Goal: Transaction & Acquisition: Purchase product/service

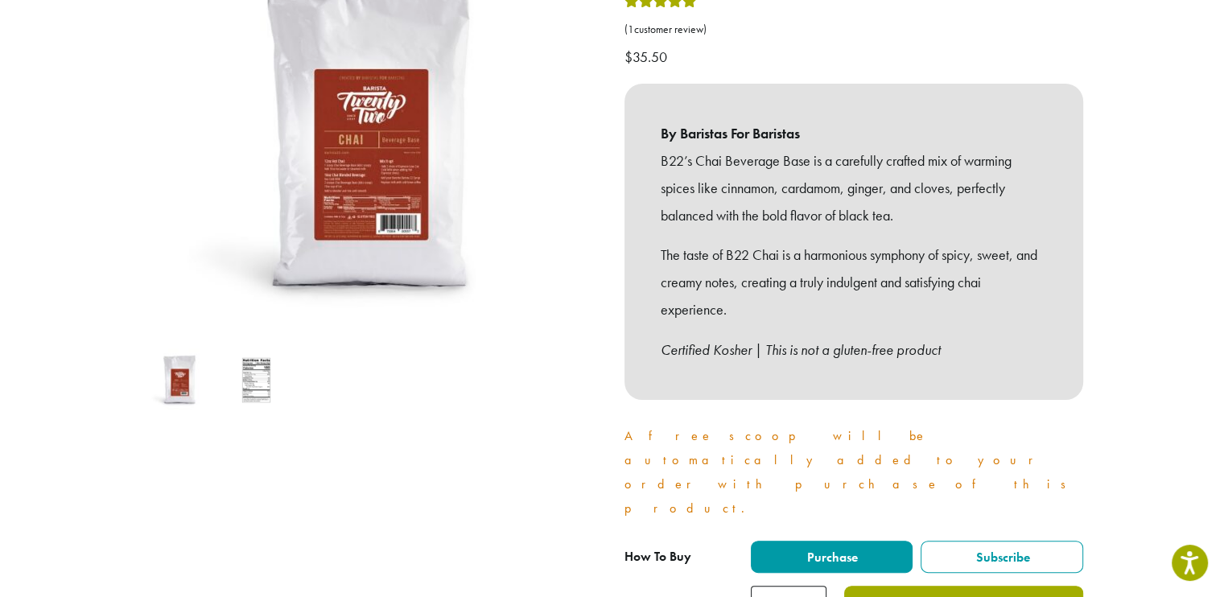
click at [945, 586] on button "Add to cart" at bounding box center [963, 604] width 238 height 36
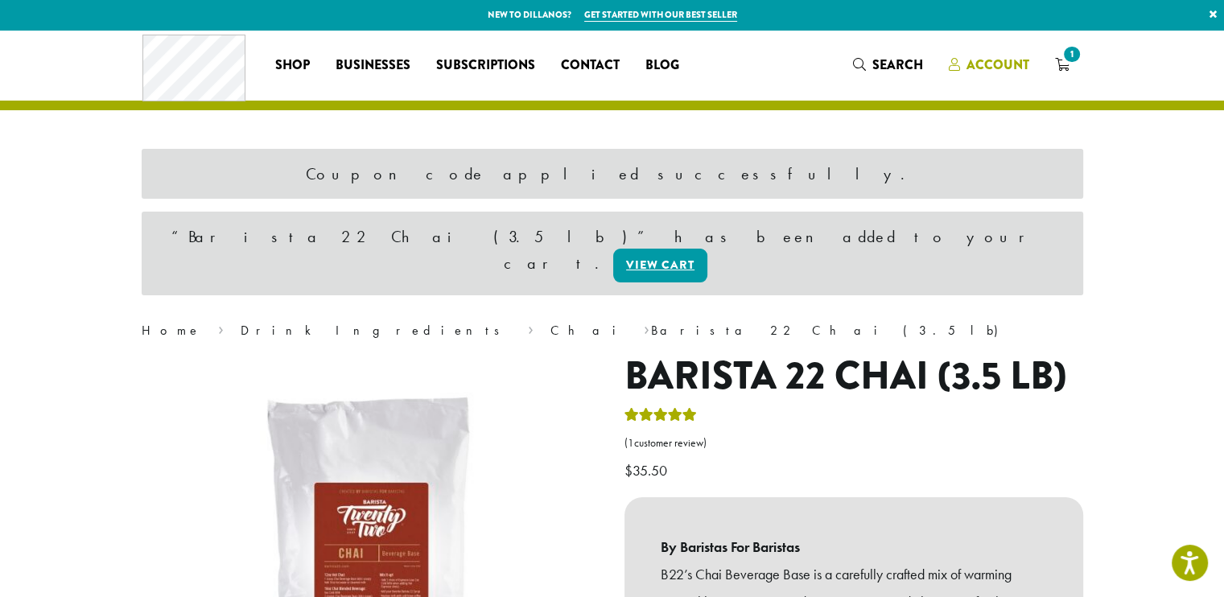
click at [1026, 59] on span "Account" at bounding box center [998, 65] width 63 height 19
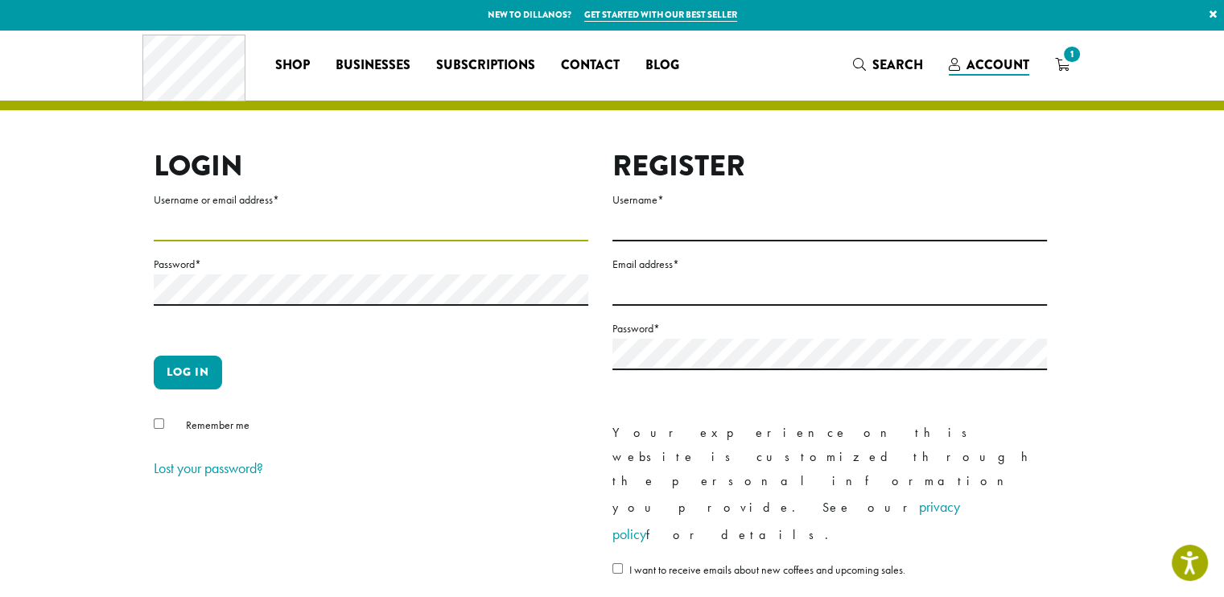
click at [328, 215] on input "Username or email address *" at bounding box center [371, 225] width 435 height 31
type input "**********"
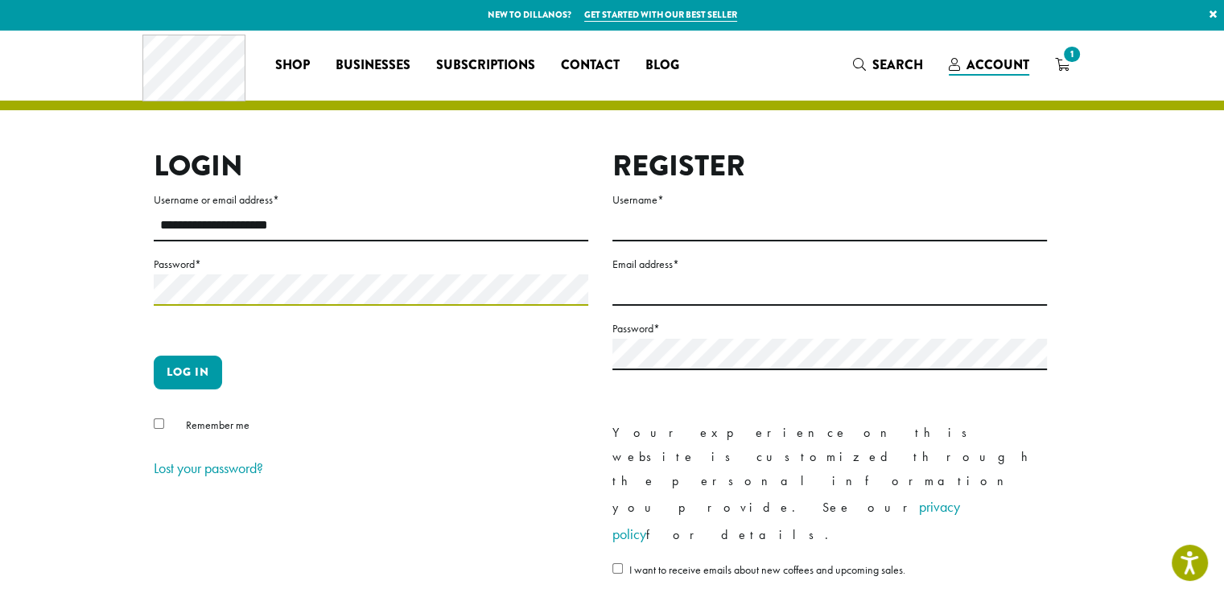
click at [154, 356] on button "Log in" at bounding box center [188, 373] width 68 height 34
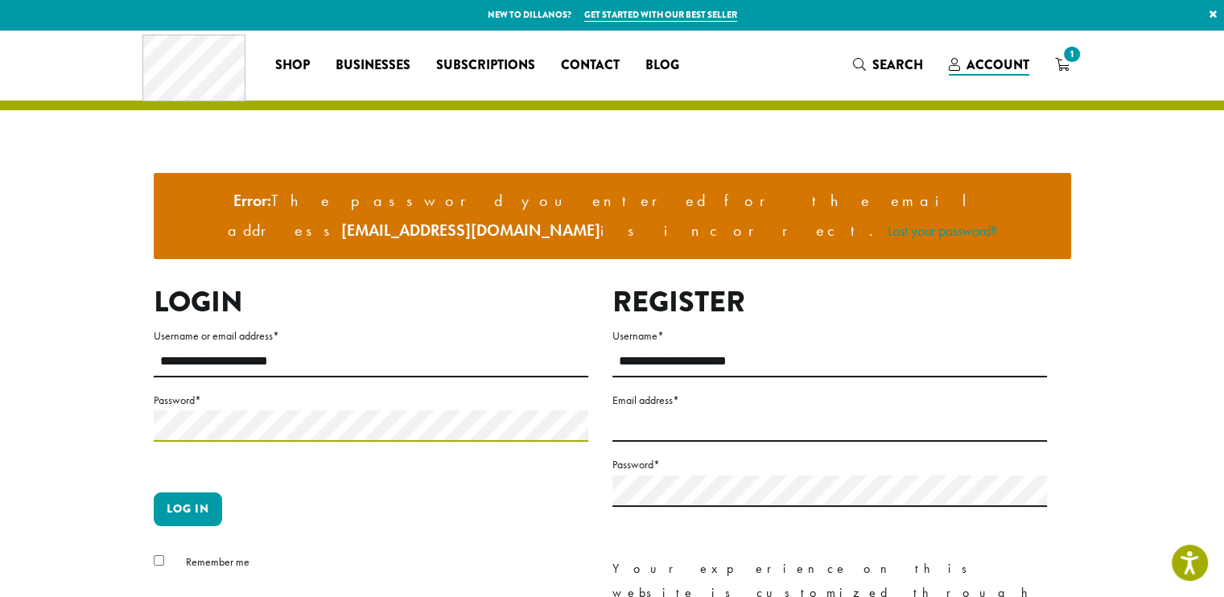
click at [154, 493] on button "Log in" at bounding box center [188, 510] width 68 height 34
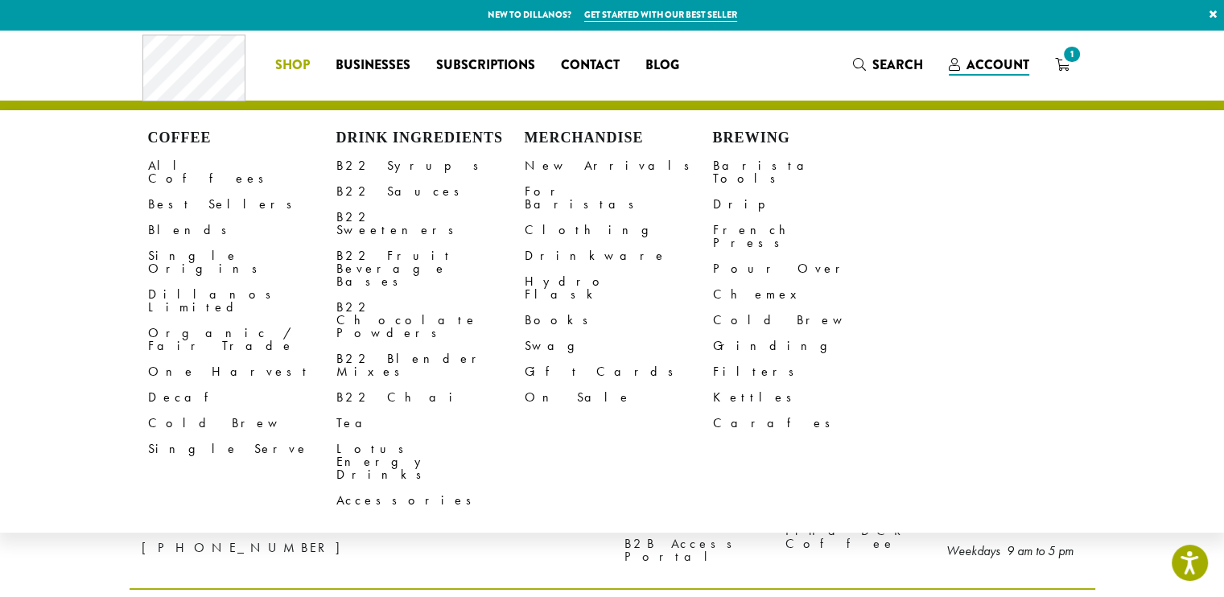
click at [287, 62] on span "Shop" at bounding box center [292, 66] width 35 height 20
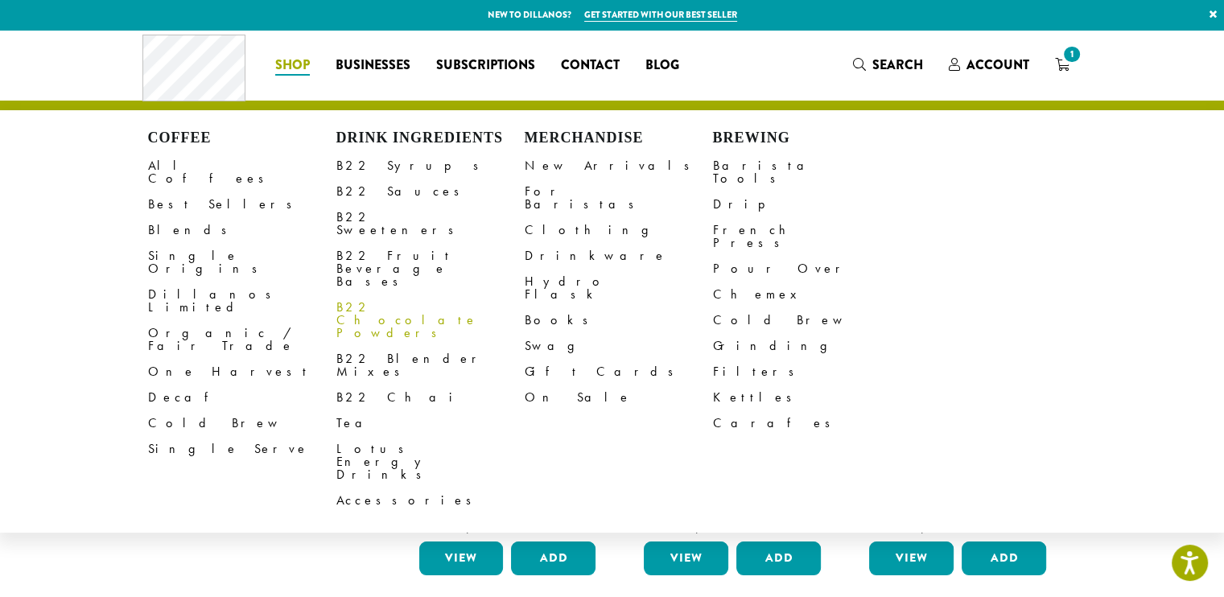
click at [377, 295] on link "B22 Chocolate Powders" at bounding box center [431, 321] width 188 height 52
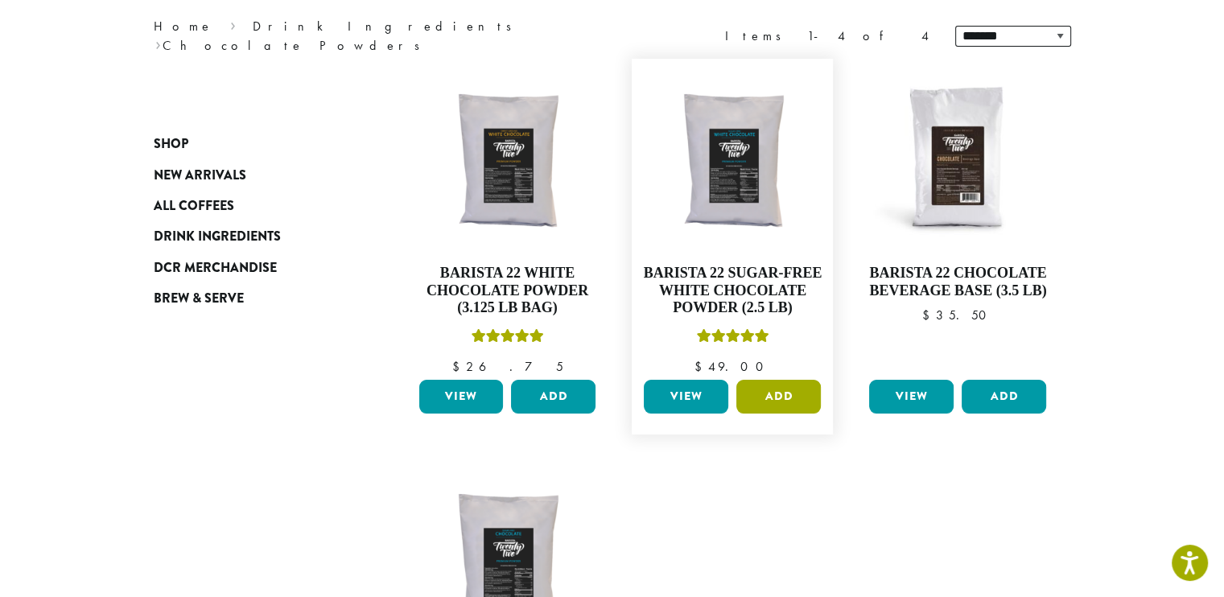
scroll to position [242, 0]
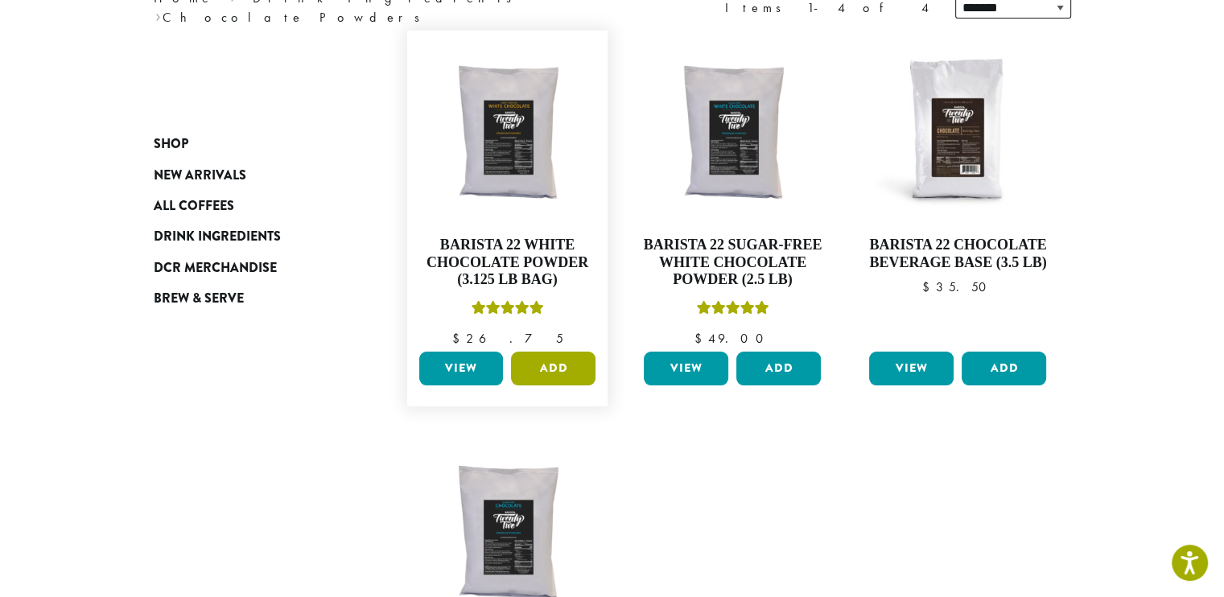
click at [551, 371] on button "Add" at bounding box center [553, 369] width 85 height 34
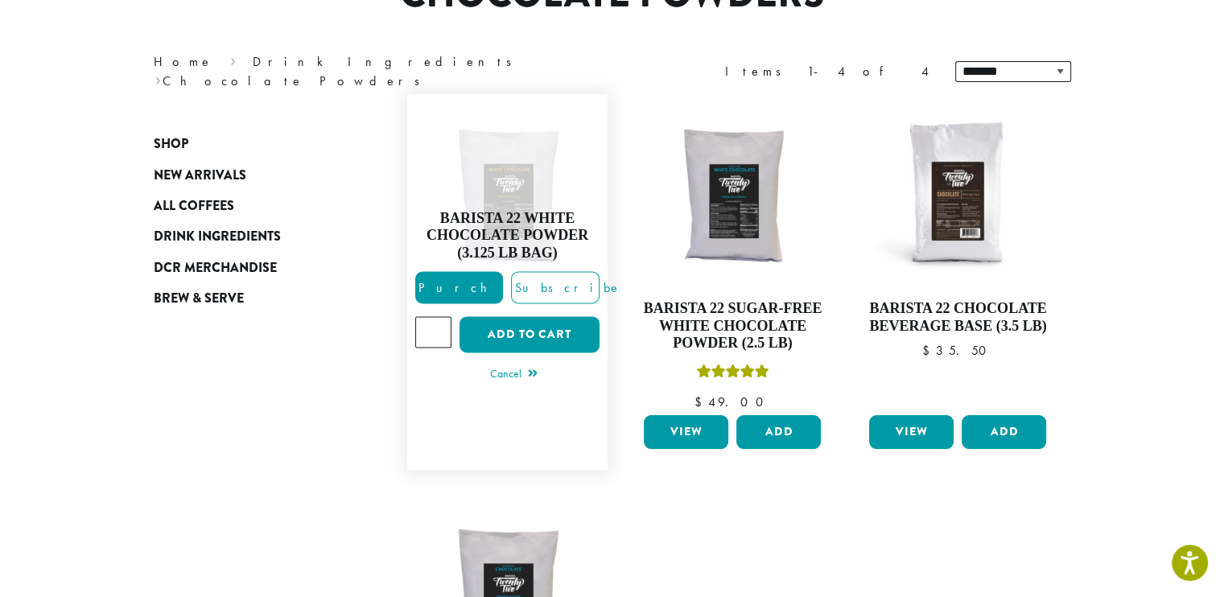
scroll to position [161, 0]
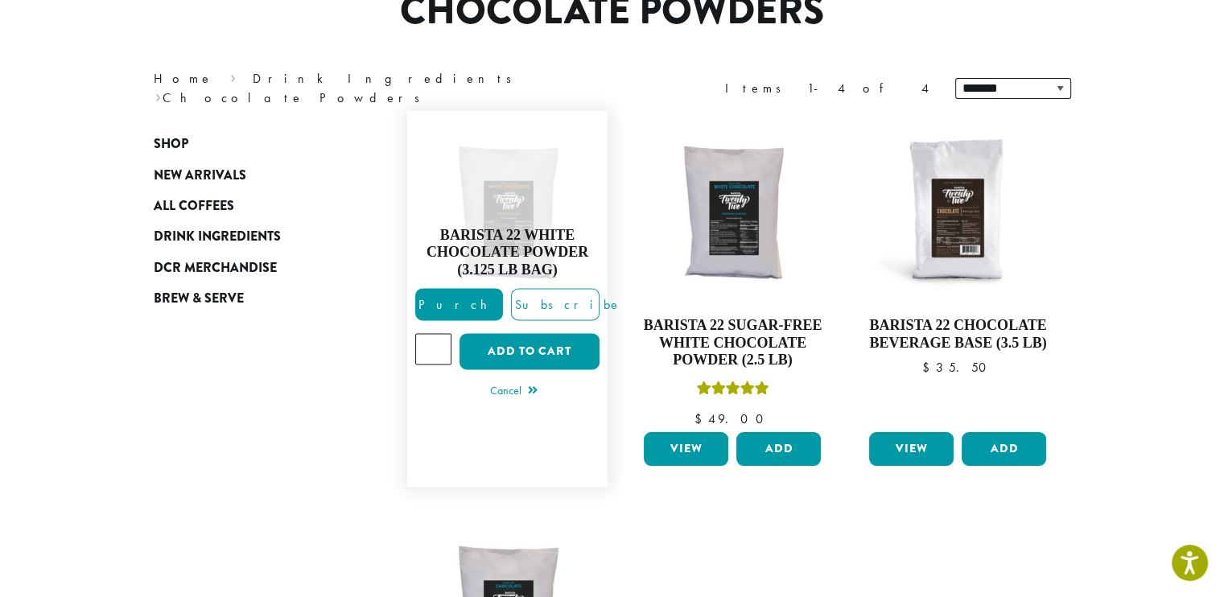
type input "*"
click at [438, 342] on input "*" at bounding box center [433, 349] width 37 height 31
click at [518, 347] on button "Add to cart" at bounding box center [530, 352] width 140 height 36
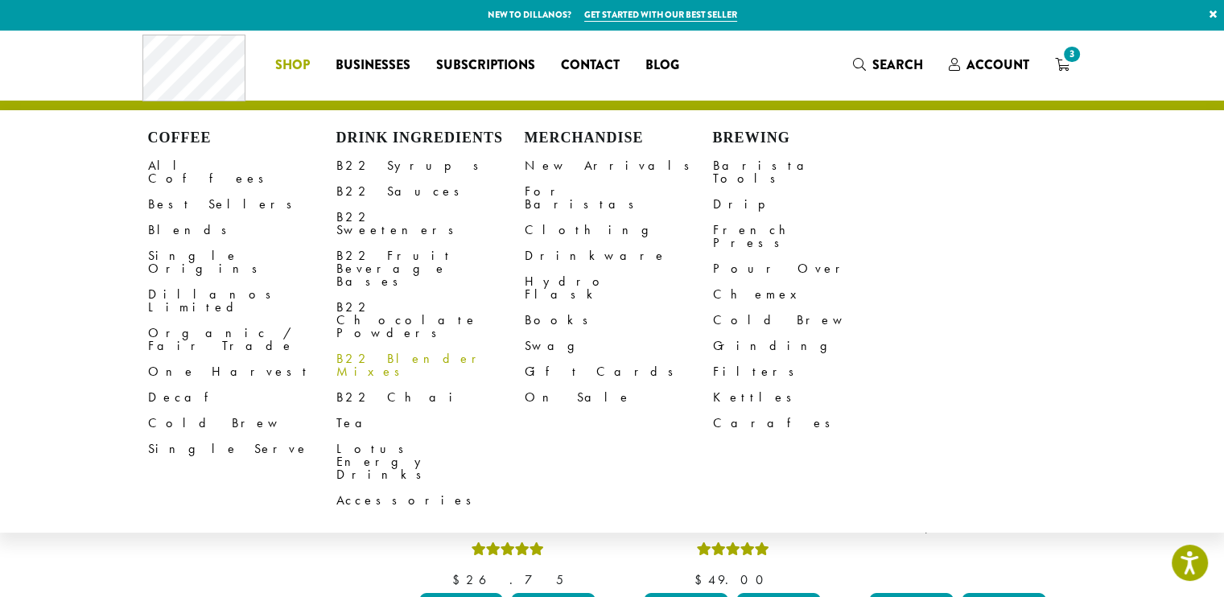
click at [409, 346] on link "B22 Blender Mixes" at bounding box center [431, 365] width 188 height 39
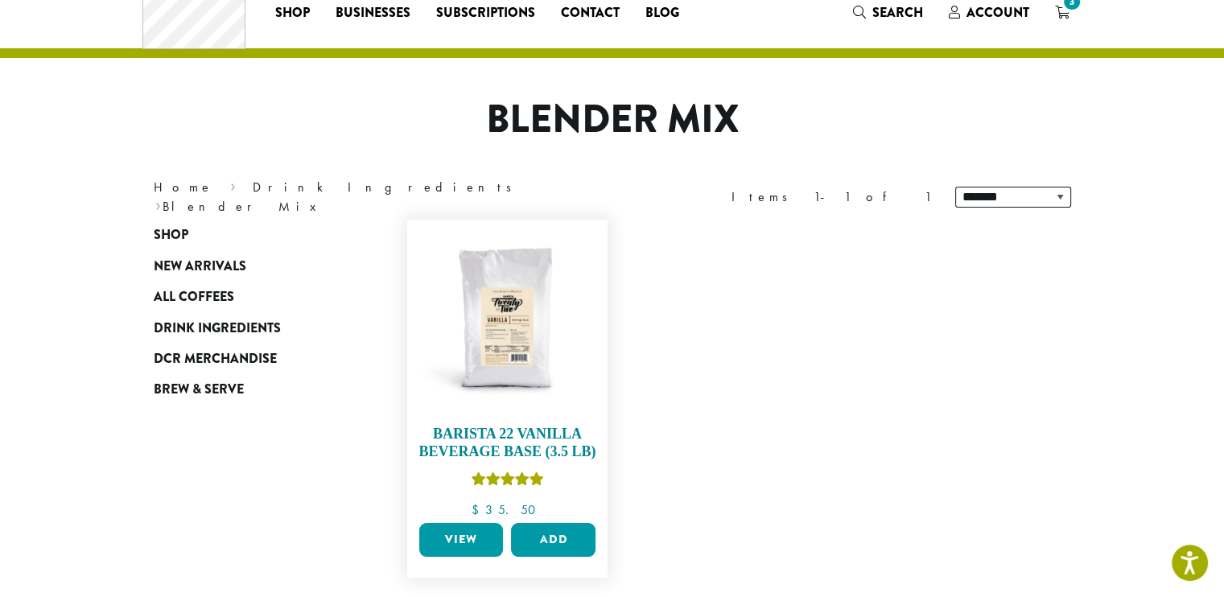
scroll to position [81, 0]
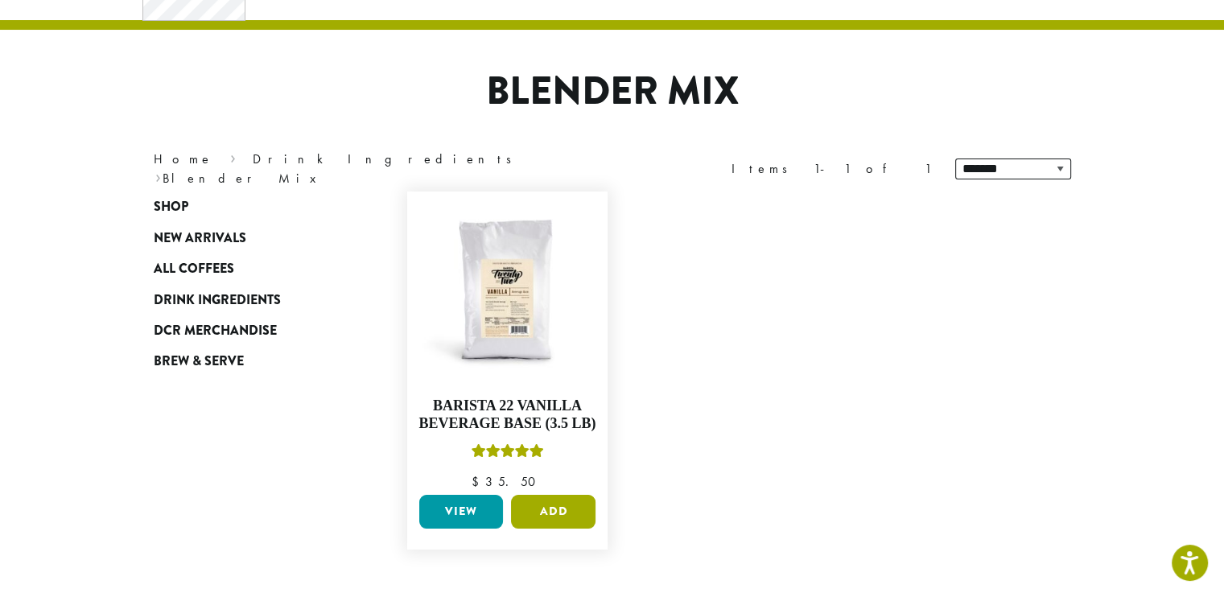
click at [571, 506] on button "Add" at bounding box center [553, 512] width 85 height 34
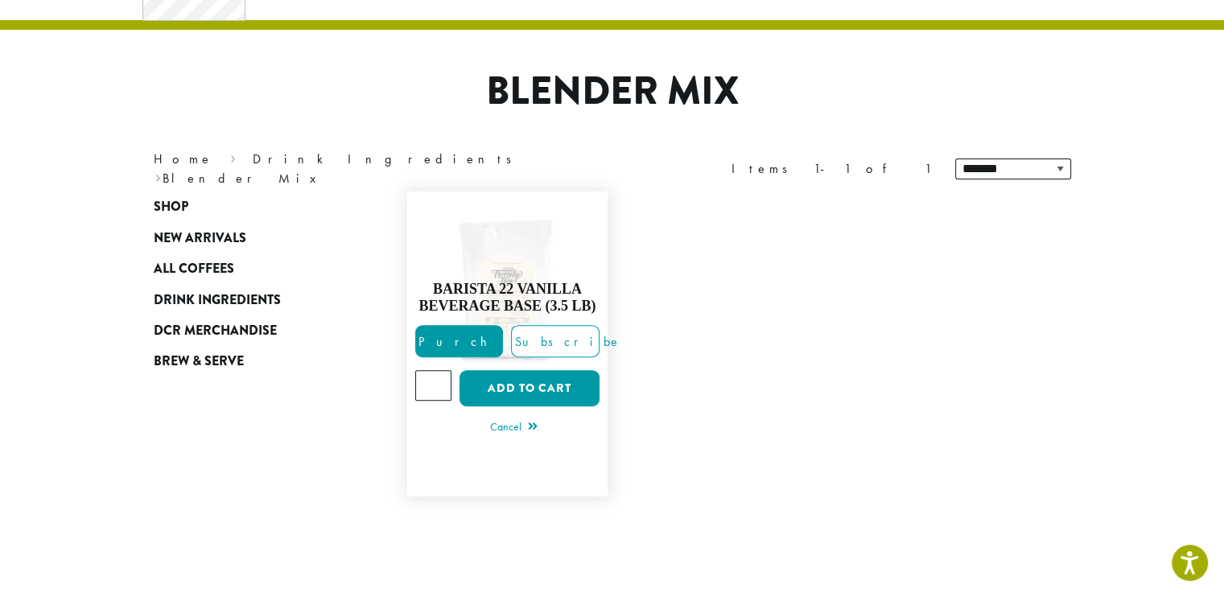
type input "*"
click at [437, 378] on input "*" at bounding box center [433, 385] width 37 height 31
click at [501, 394] on button "Add to cart" at bounding box center [530, 388] width 140 height 36
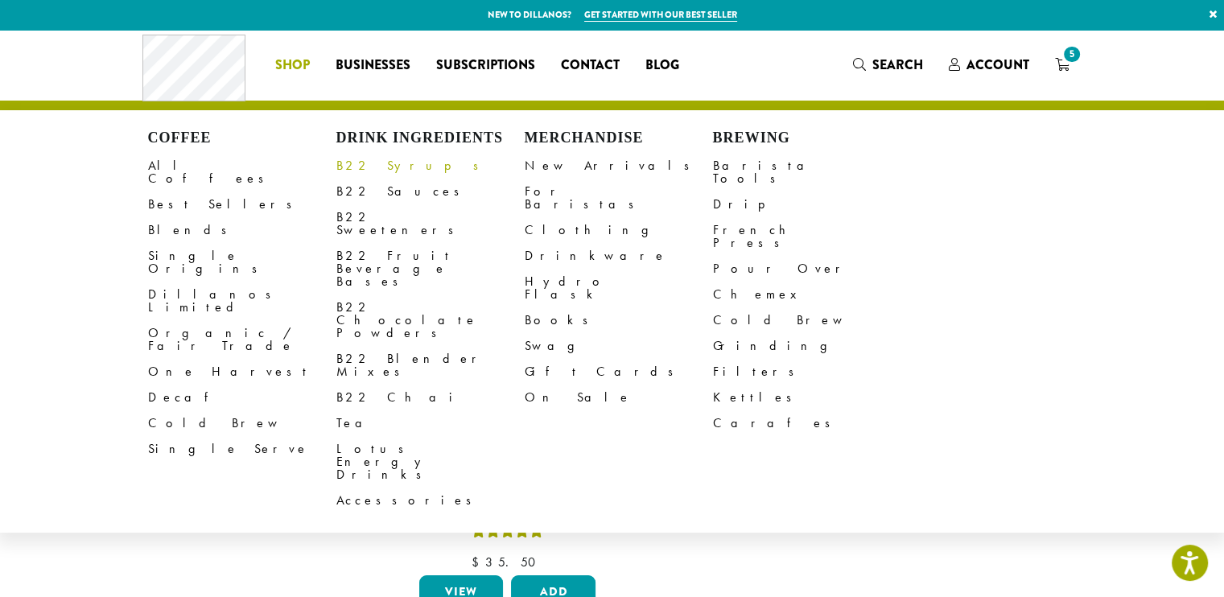
click at [380, 162] on link "B22 Syrups" at bounding box center [431, 166] width 188 height 26
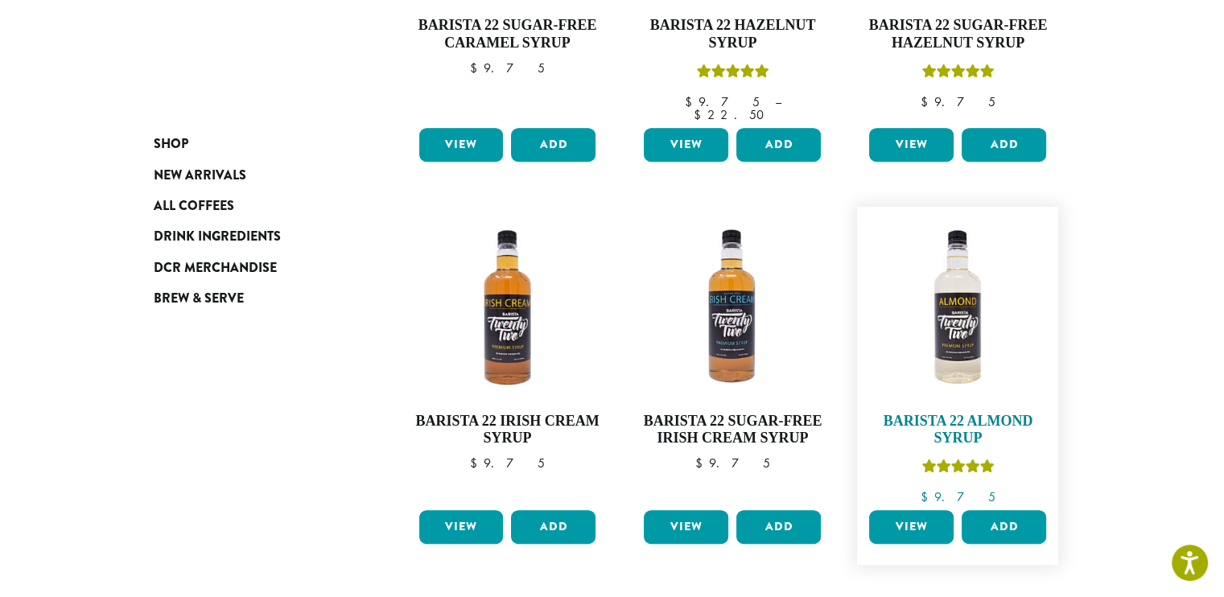
scroll to position [886, 0]
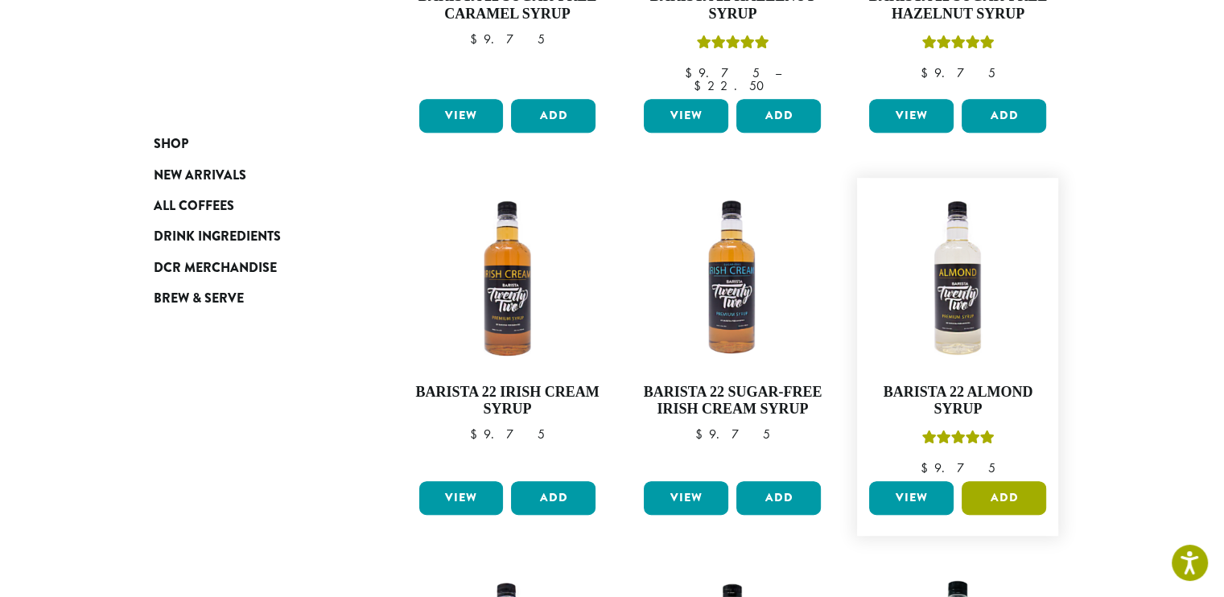
click at [1001, 481] on button "Add" at bounding box center [1004, 498] width 85 height 34
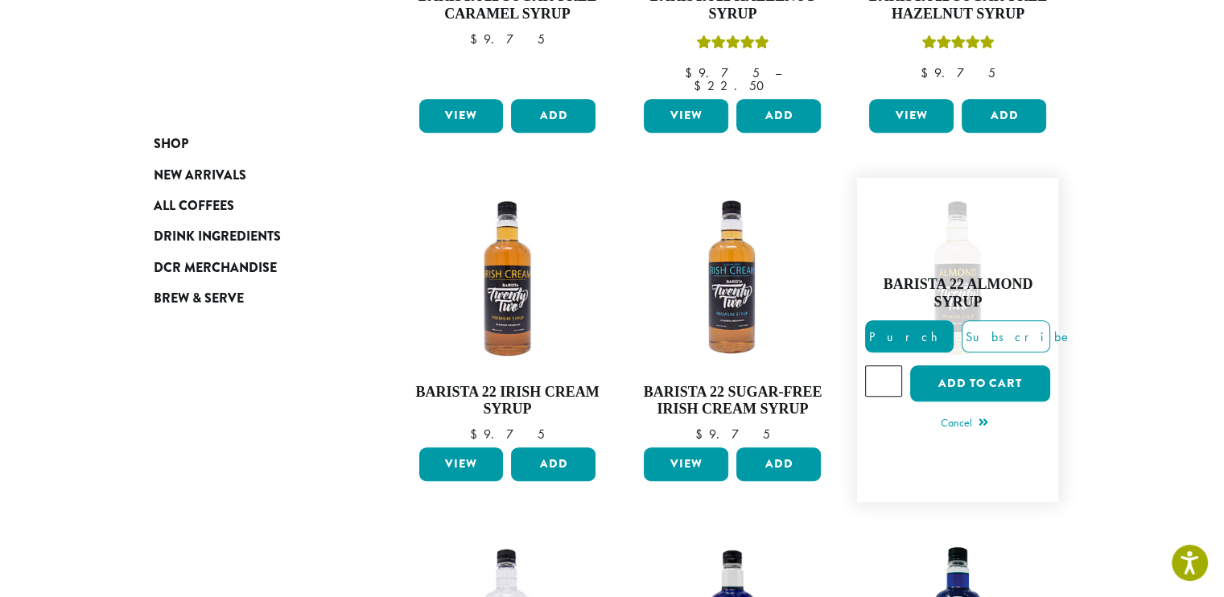
type input "*"
click at [891, 365] on input "*" at bounding box center [883, 380] width 37 height 31
click at [937, 365] on button "Add to cart" at bounding box center [981, 383] width 140 height 36
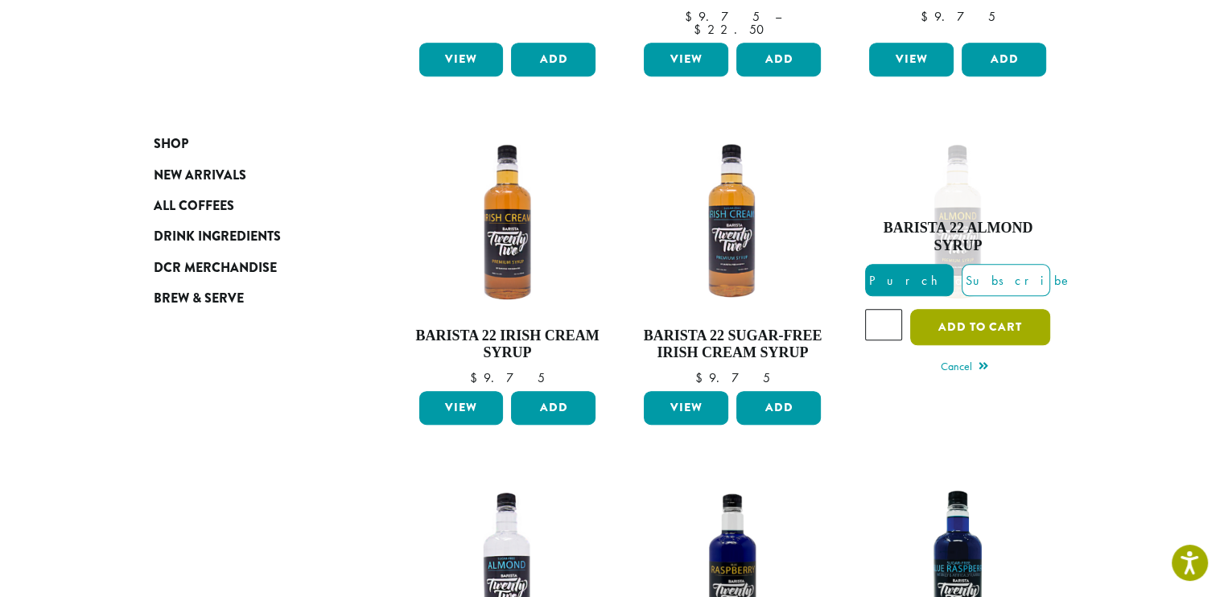
scroll to position [966, 0]
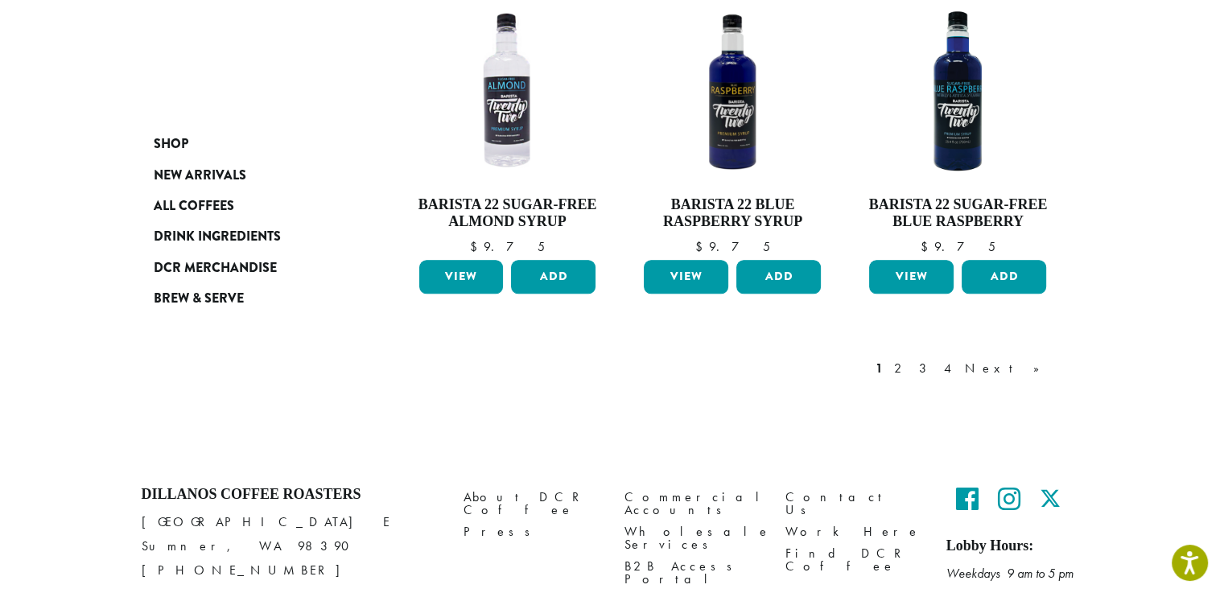
scroll to position [1583, 0]
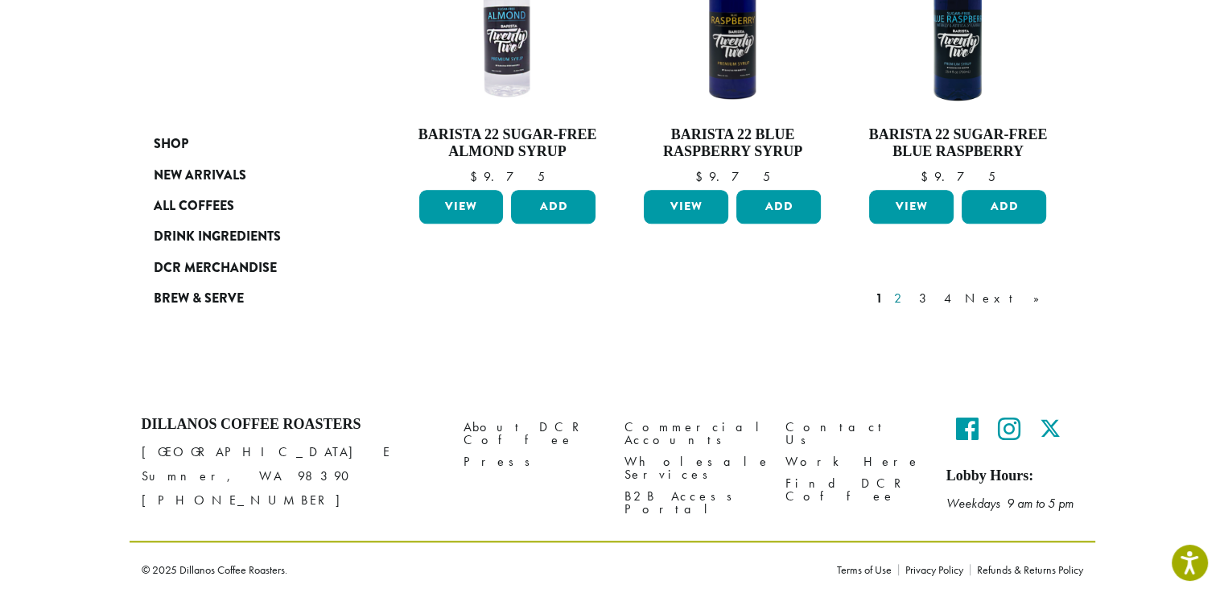
click at [911, 307] on link "2" at bounding box center [901, 298] width 20 height 19
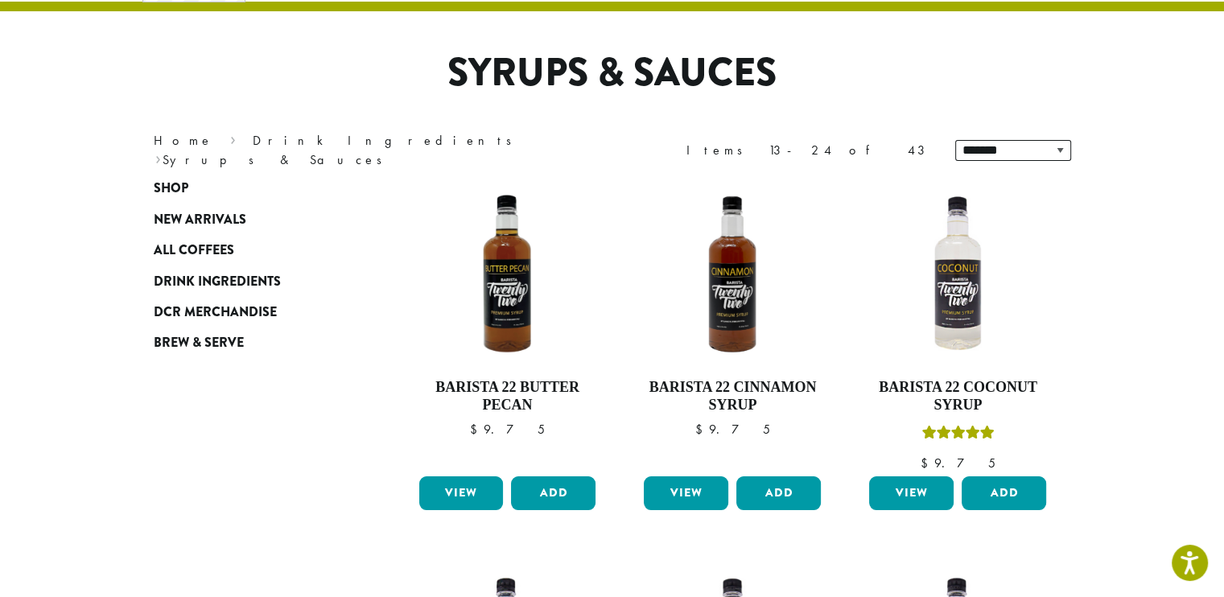
scroll to position [260, 0]
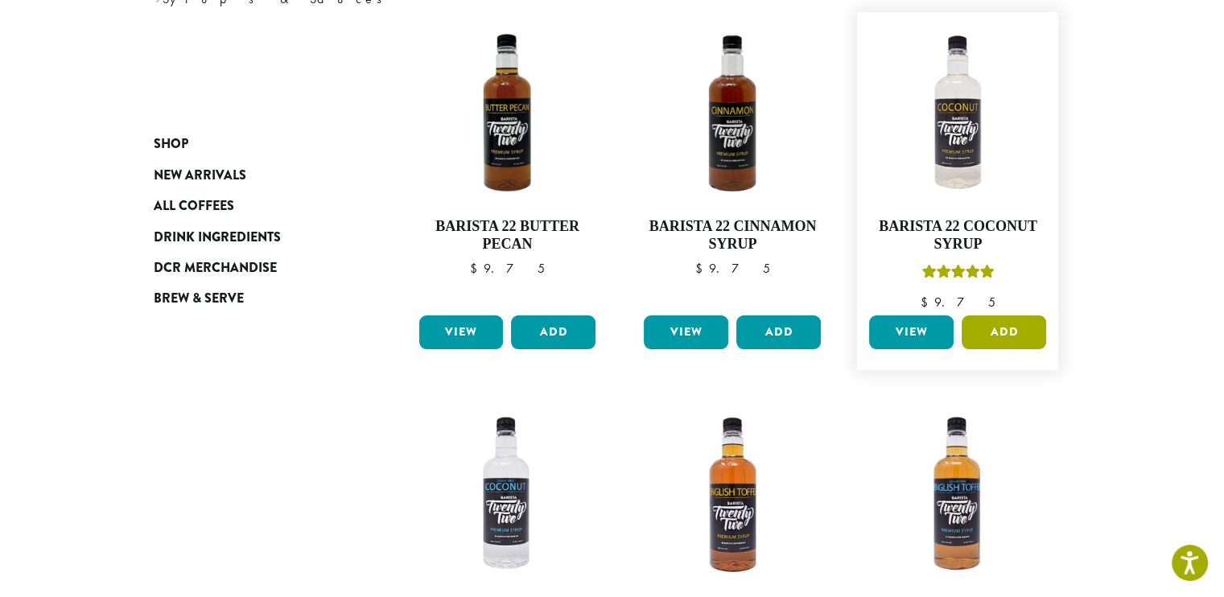
click at [1018, 336] on button "Add" at bounding box center [1004, 333] width 85 height 34
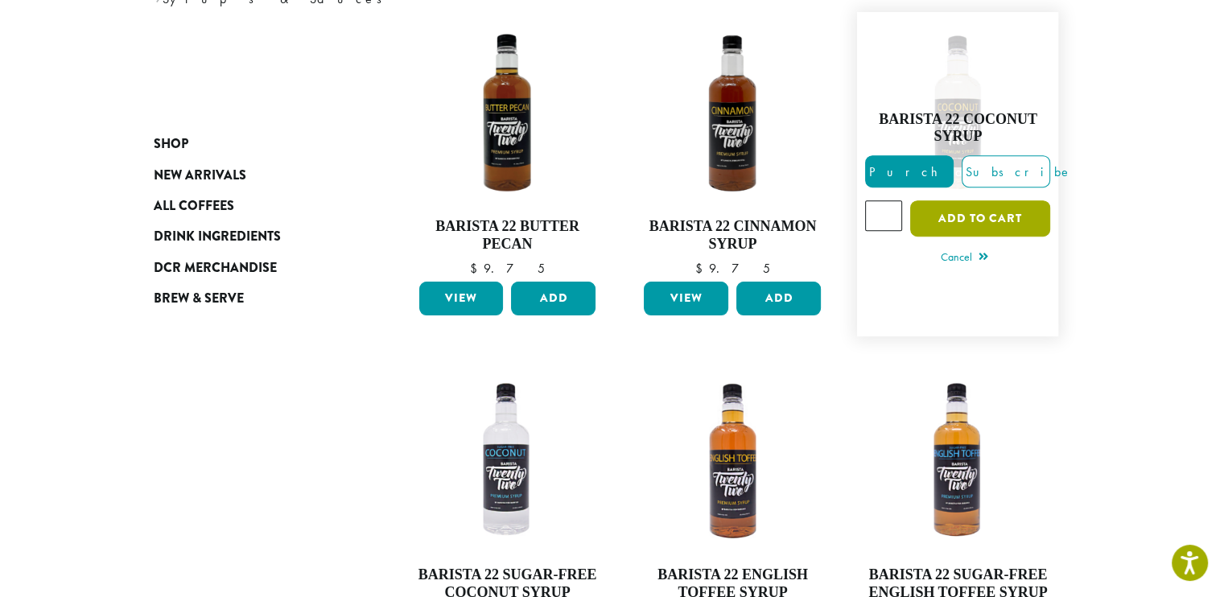
click at [990, 208] on button "Add to cart" at bounding box center [981, 218] width 140 height 36
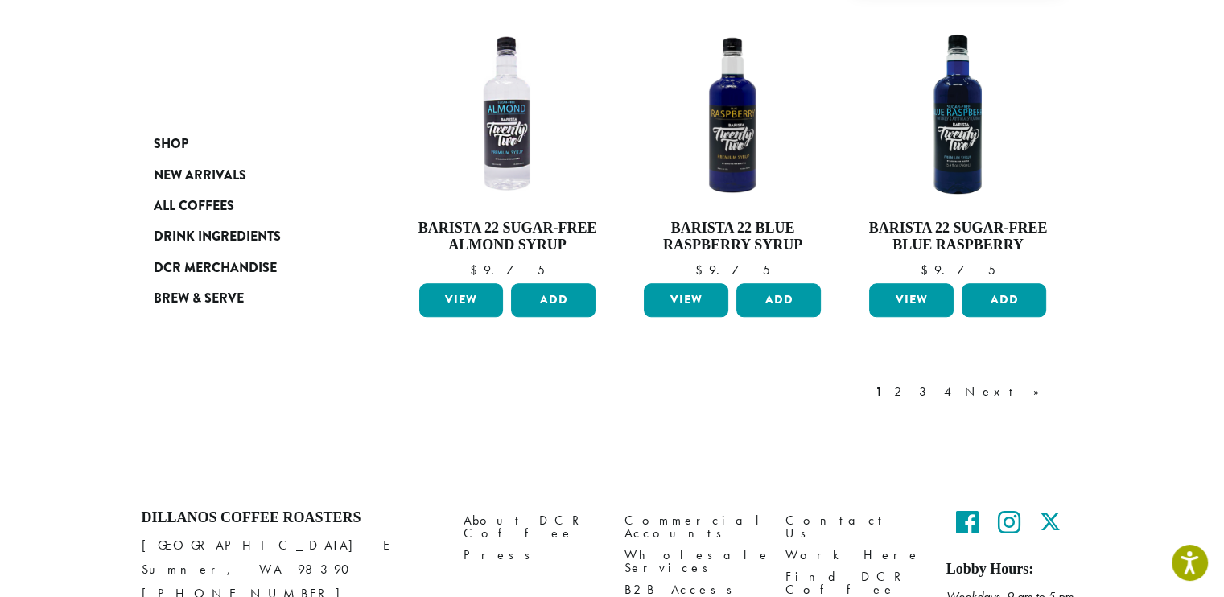
scroll to position [1583, 0]
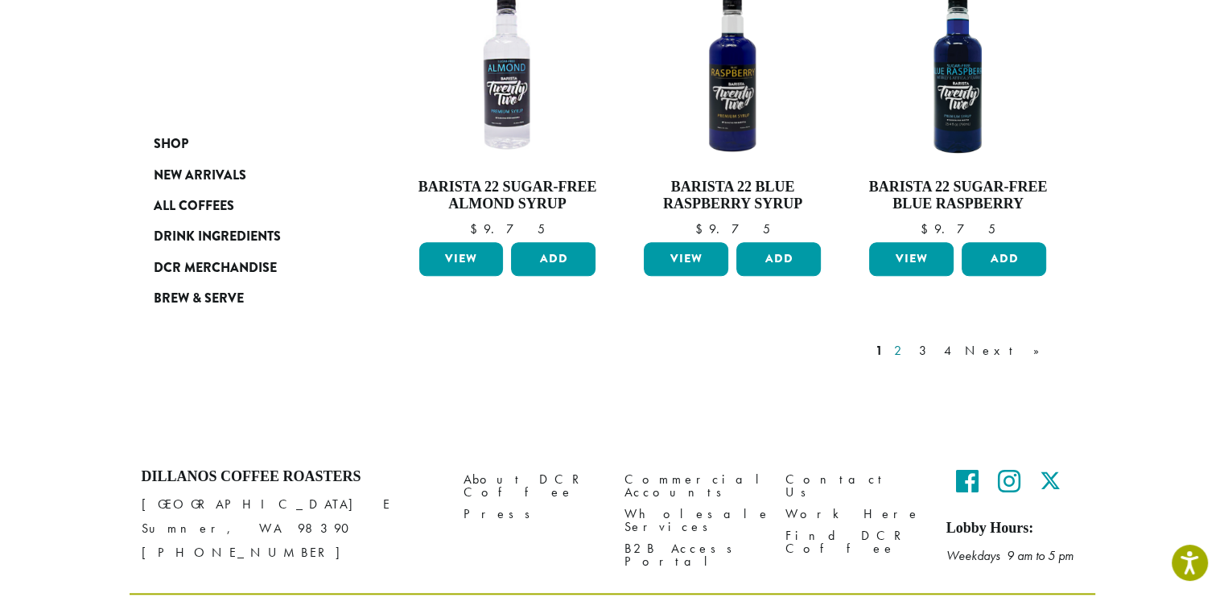
click at [911, 341] on link "2" at bounding box center [901, 350] width 20 height 19
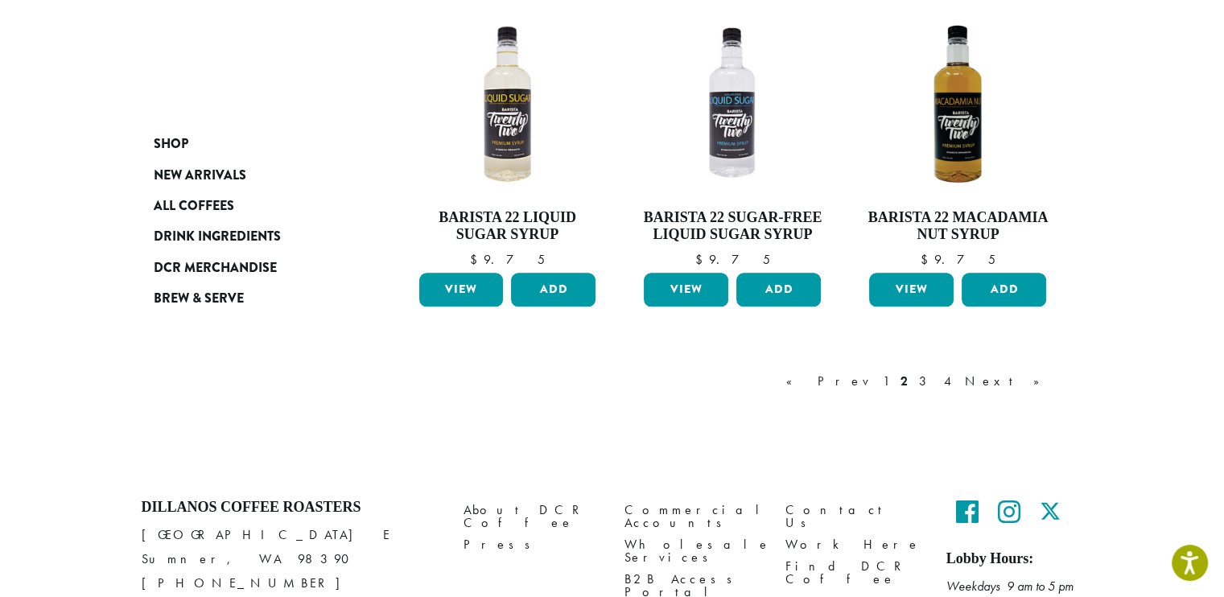
scroll to position [1387, 0]
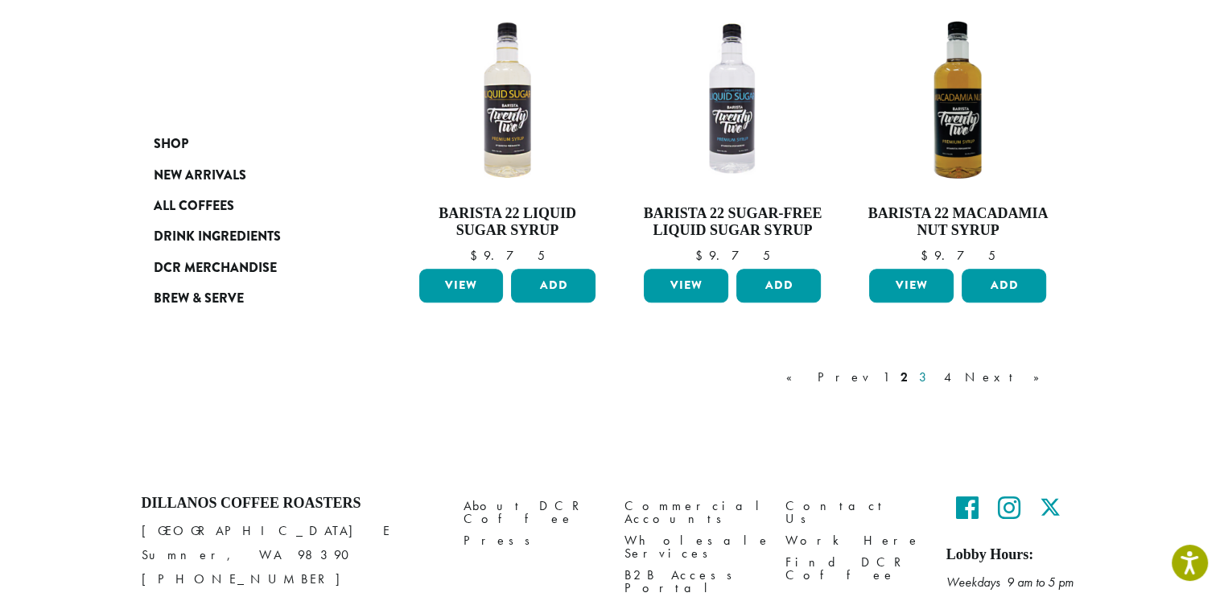
click at [936, 384] on link "3" at bounding box center [926, 377] width 20 height 19
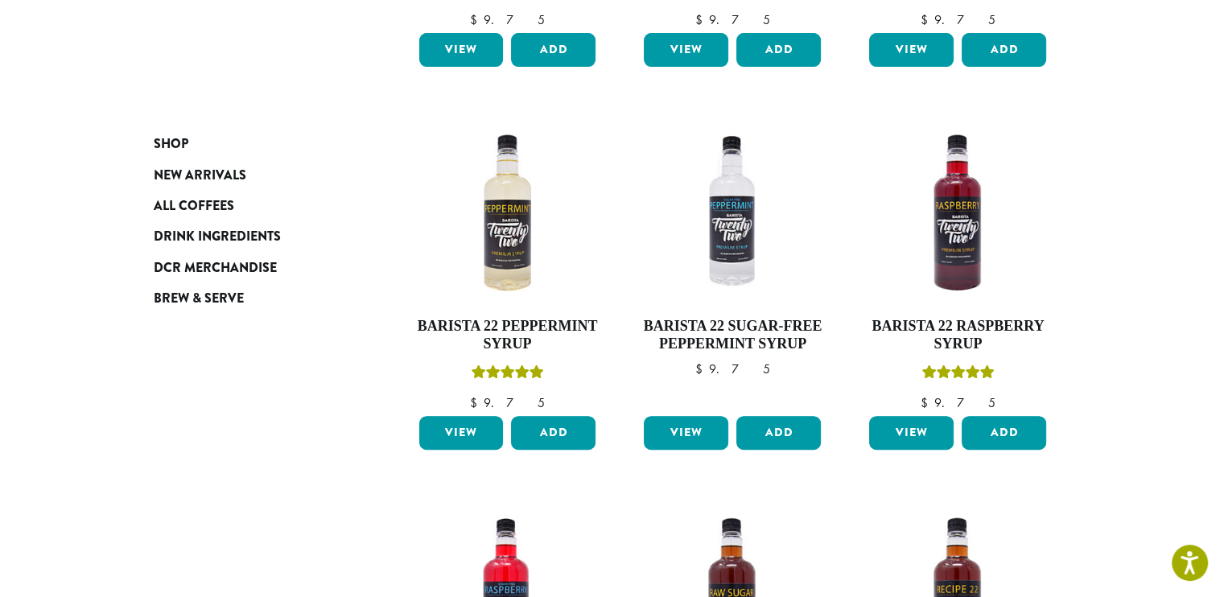
scroll to position [502, 0]
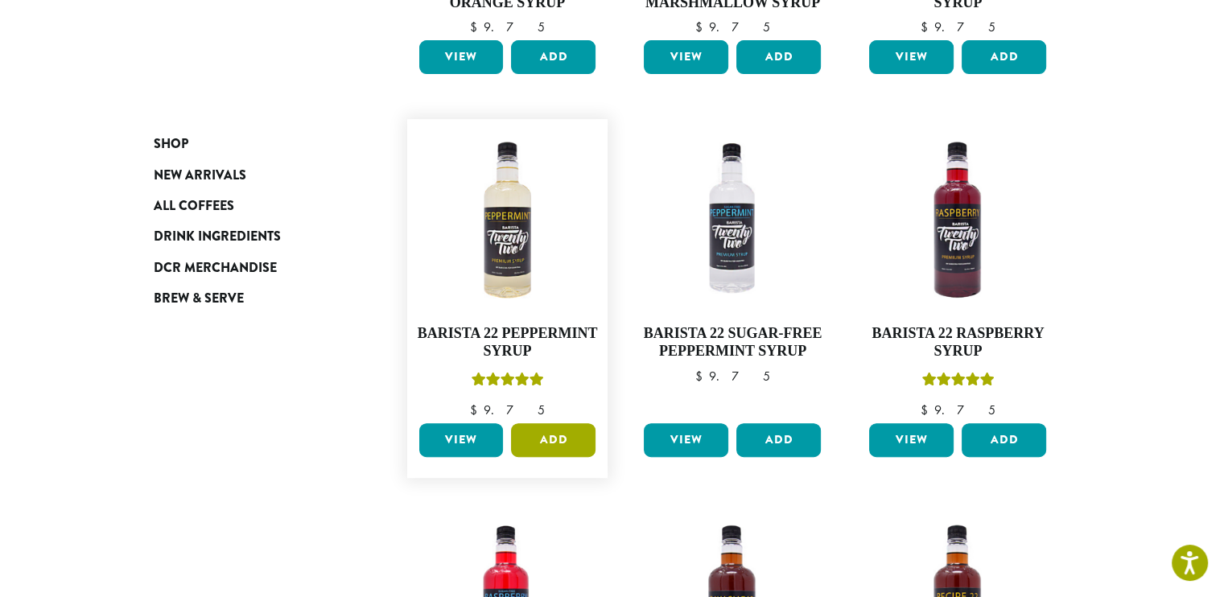
click at [551, 443] on button "Add" at bounding box center [553, 440] width 85 height 34
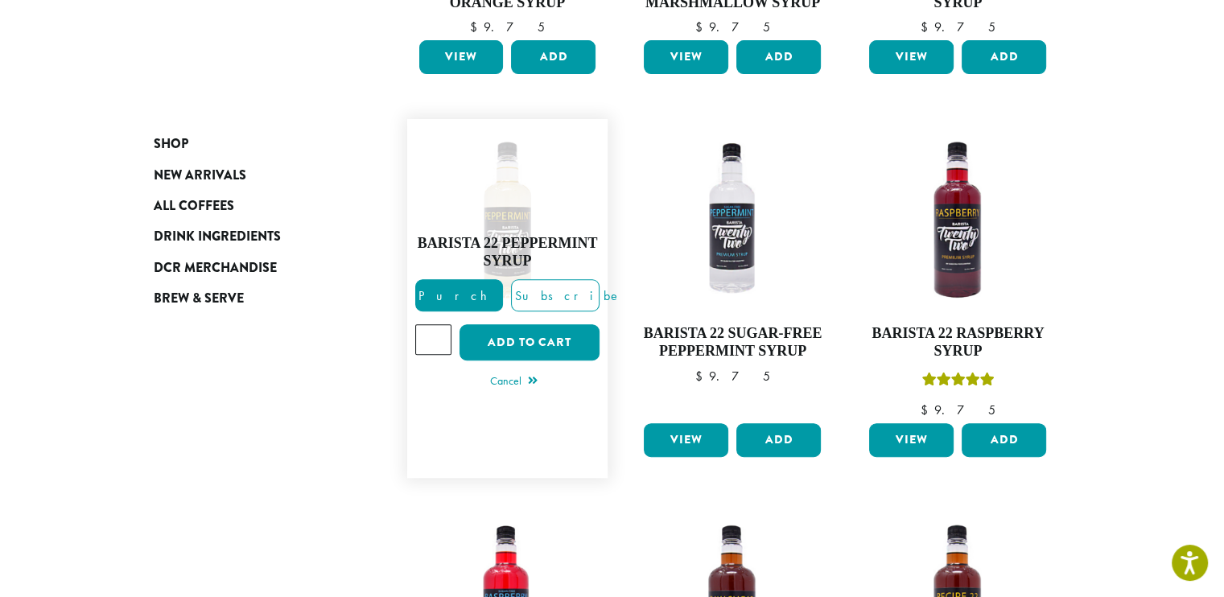
click at [439, 336] on input "*" at bounding box center [433, 339] width 37 height 31
type input "*"
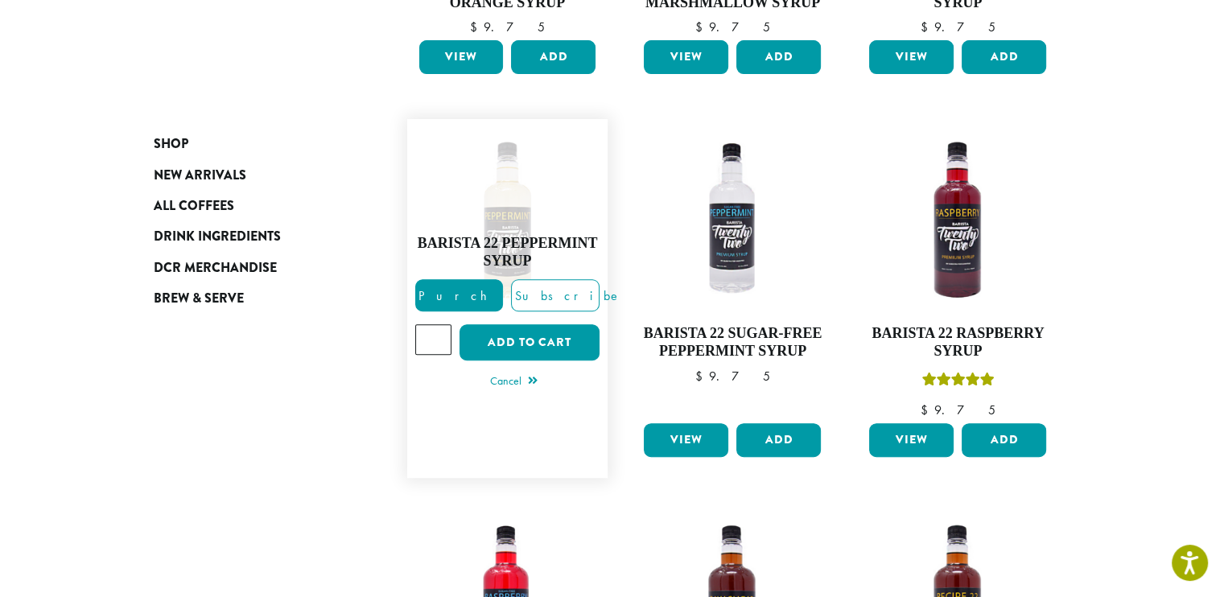
click at [439, 336] on input "*" at bounding box center [433, 339] width 37 height 31
click at [487, 339] on button "Add to cart" at bounding box center [530, 342] width 140 height 36
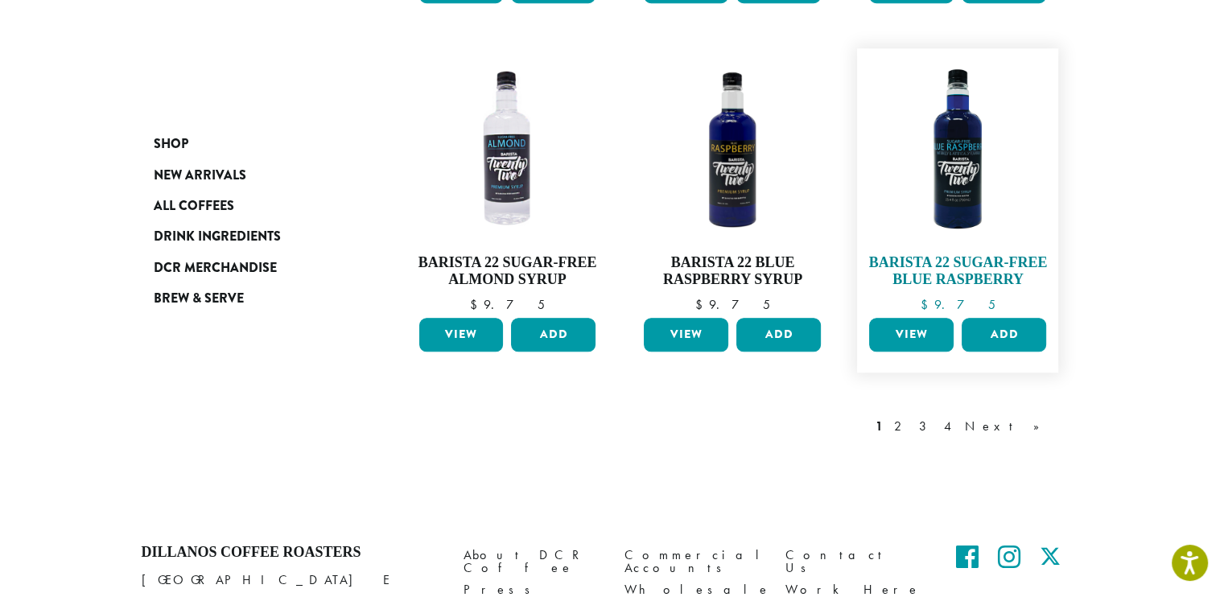
scroll to position [1583, 0]
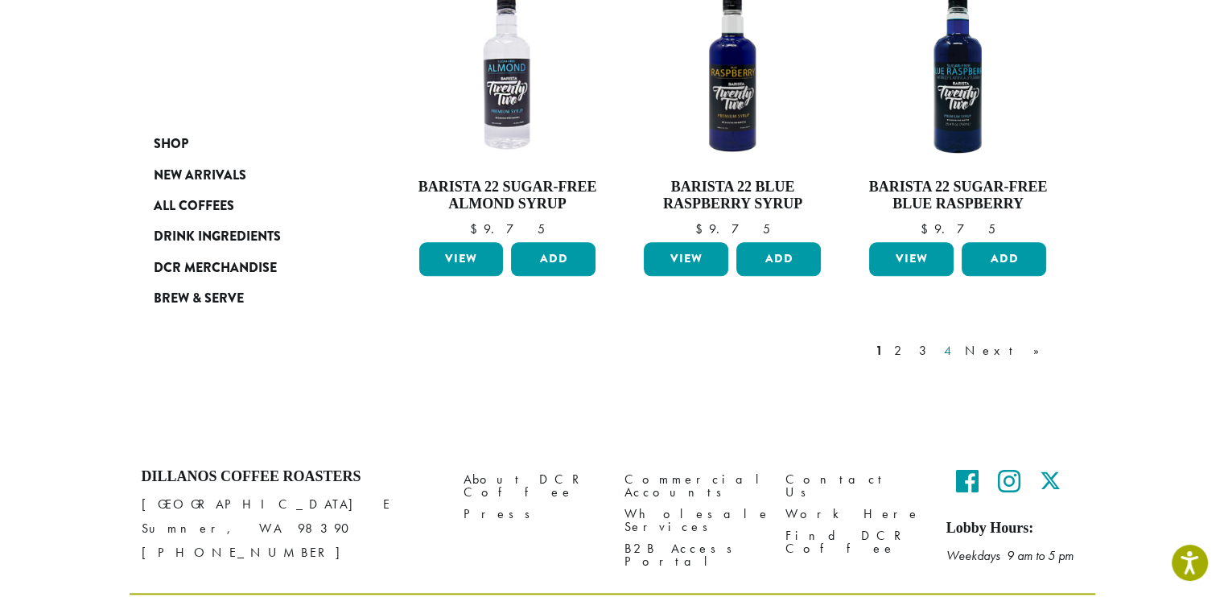
click at [957, 341] on link "4" at bounding box center [949, 350] width 16 height 19
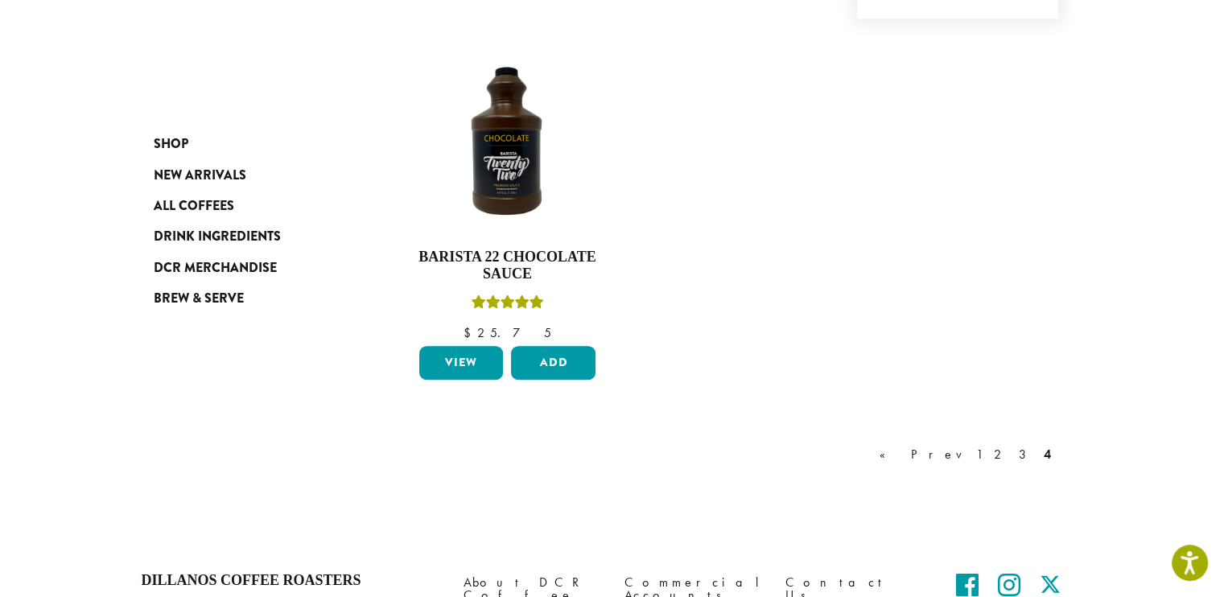
scroll to position [985, 0]
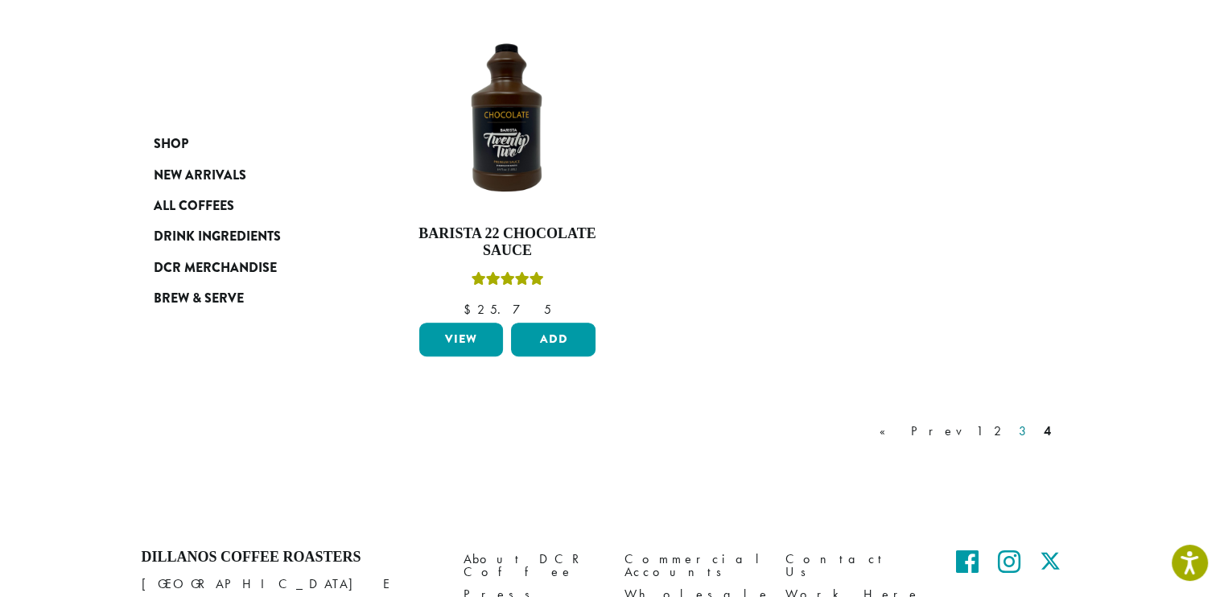
click at [1030, 427] on link "3" at bounding box center [1026, 431] width 20 height 19
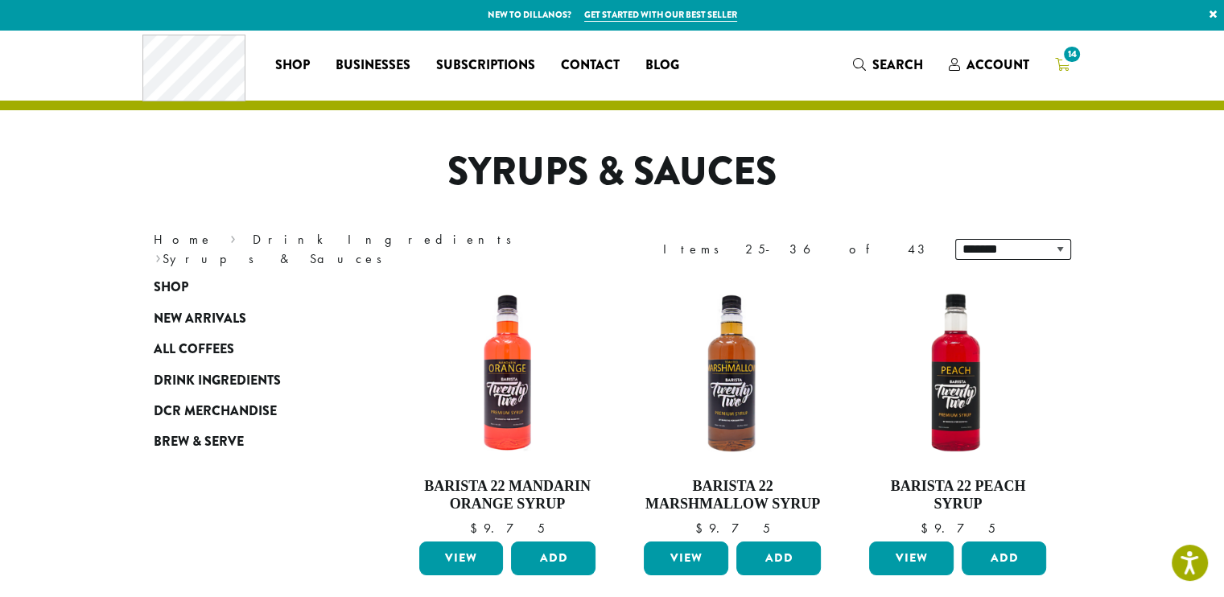
click at [1059, 60] on icon "14" at bounding box center [1062, 64] width 14 height 13
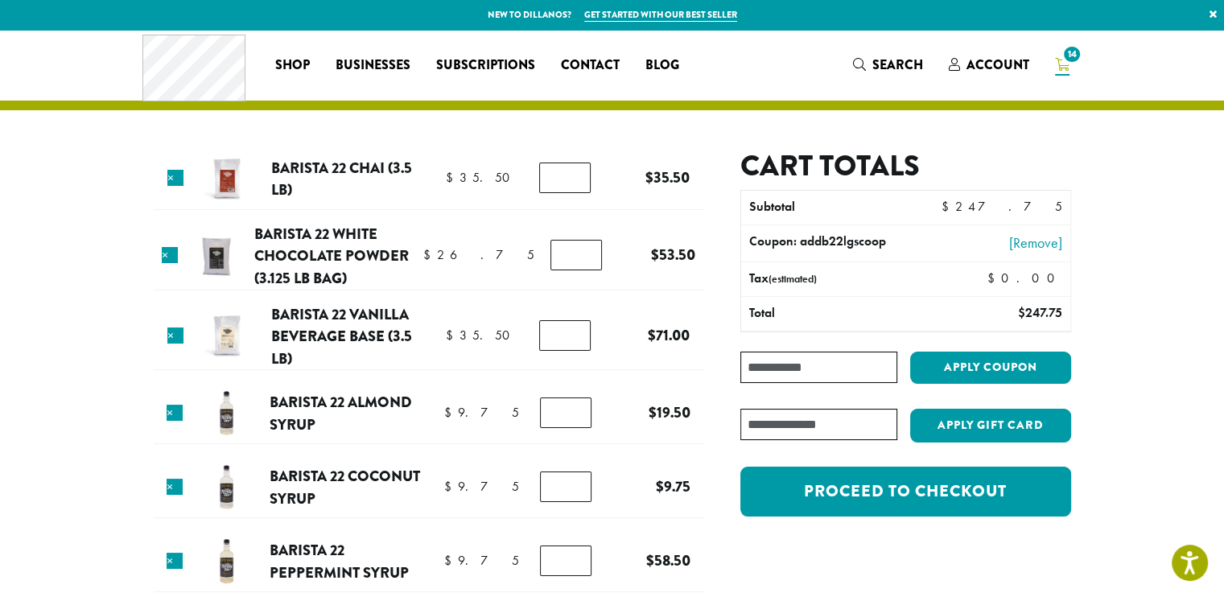
scroll to position [81, 0]
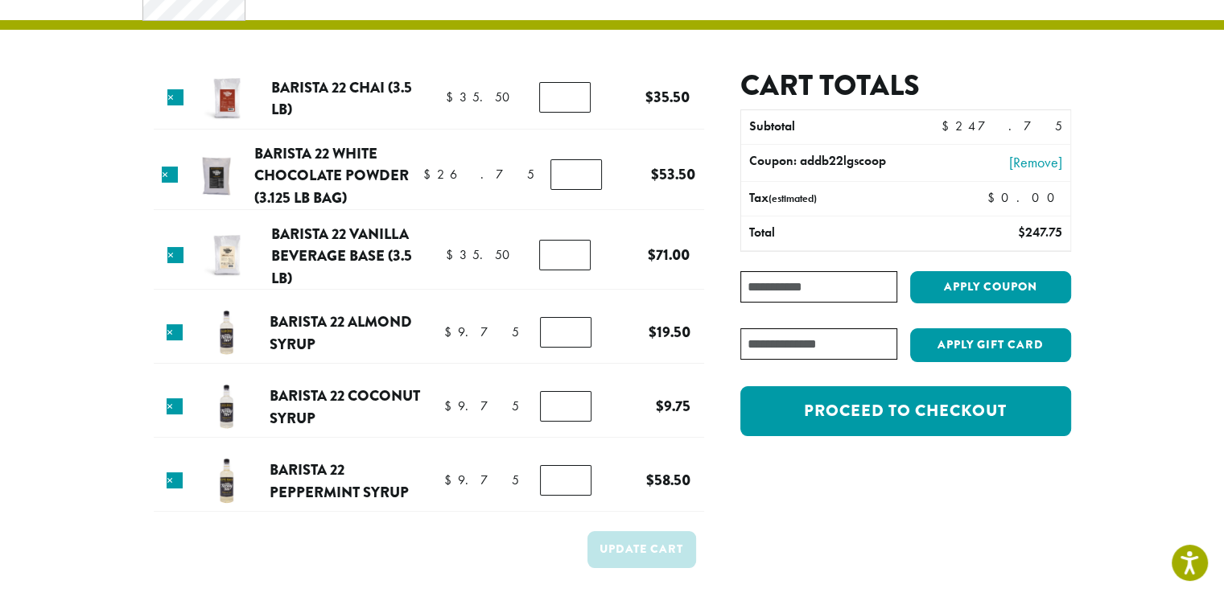
click at [576, 484] on input "*" at bounding box center [566, 480] width 52 height 31
type input "*"
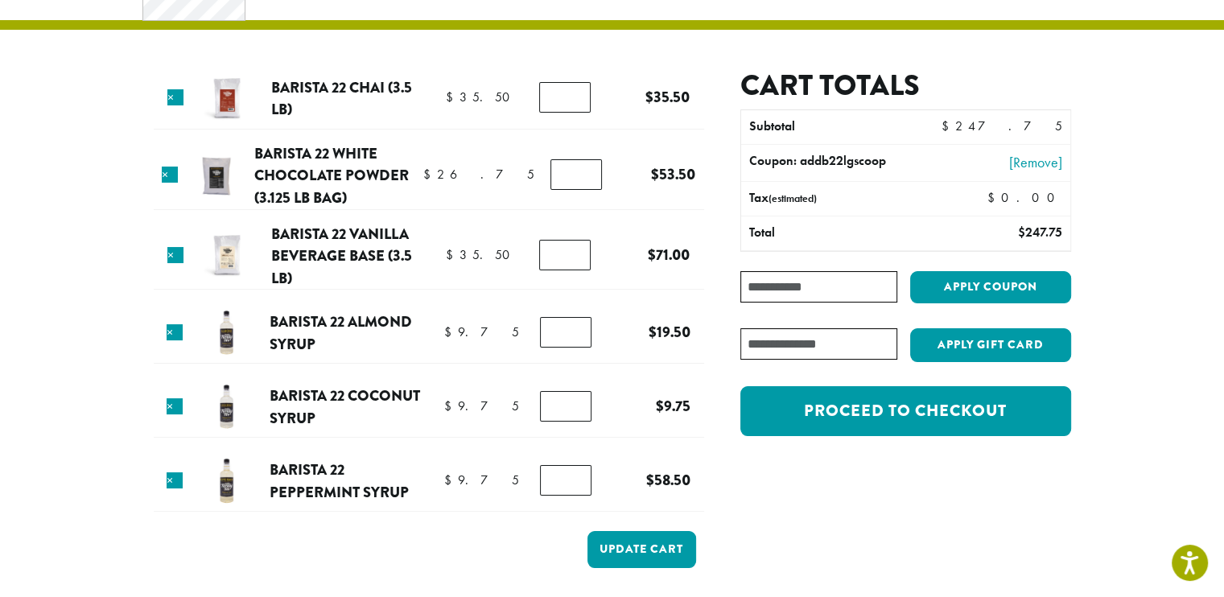
click at [576, 484] on input "*" at bounding box center [566, 480] width 52 height 31
click at [621, 545] on button "Update cart" at bounding box center [642, 549] width 109 height 36
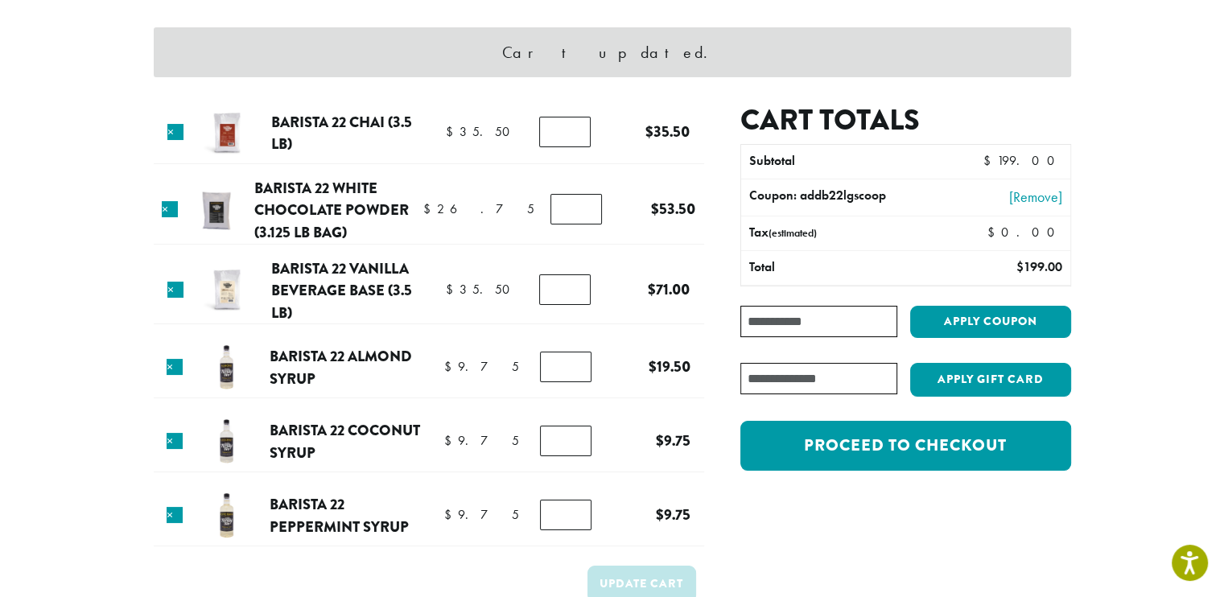
scroll to position [148, 0]
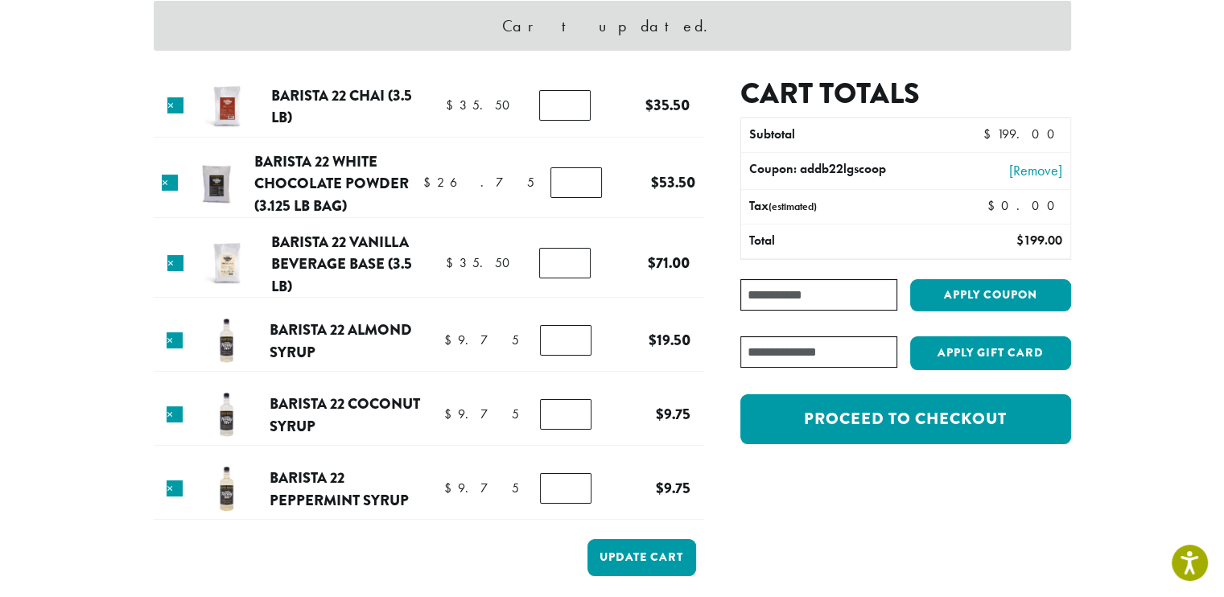
click at [580, 407] on input "*" at bounding box center [566, 414] width 52 height 31
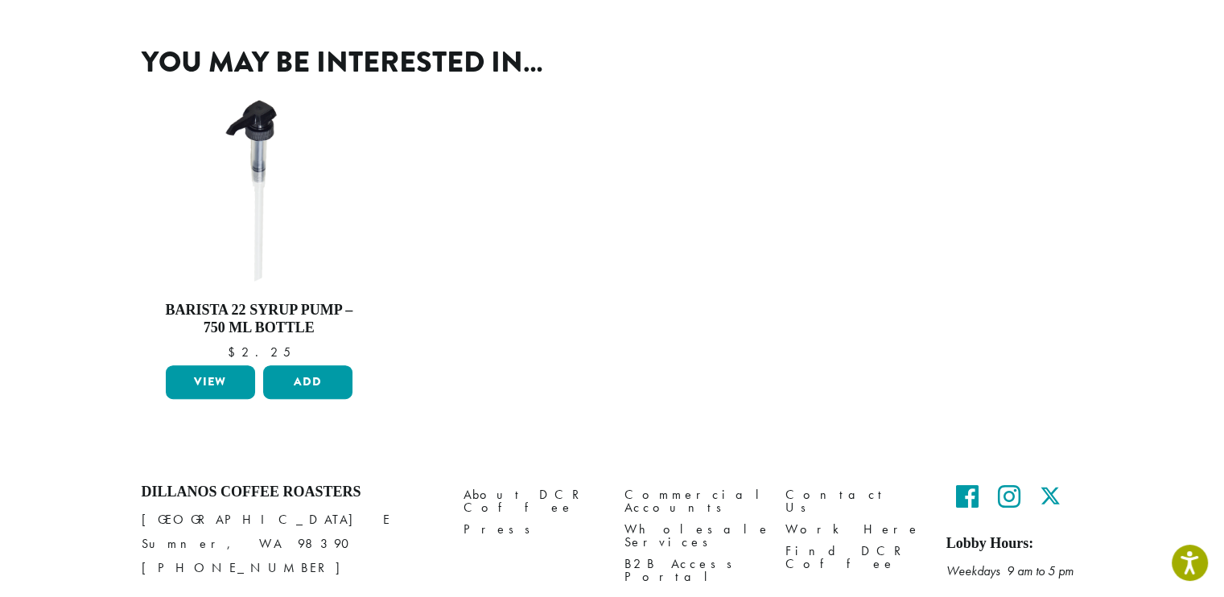
scroll to position [390, 0]
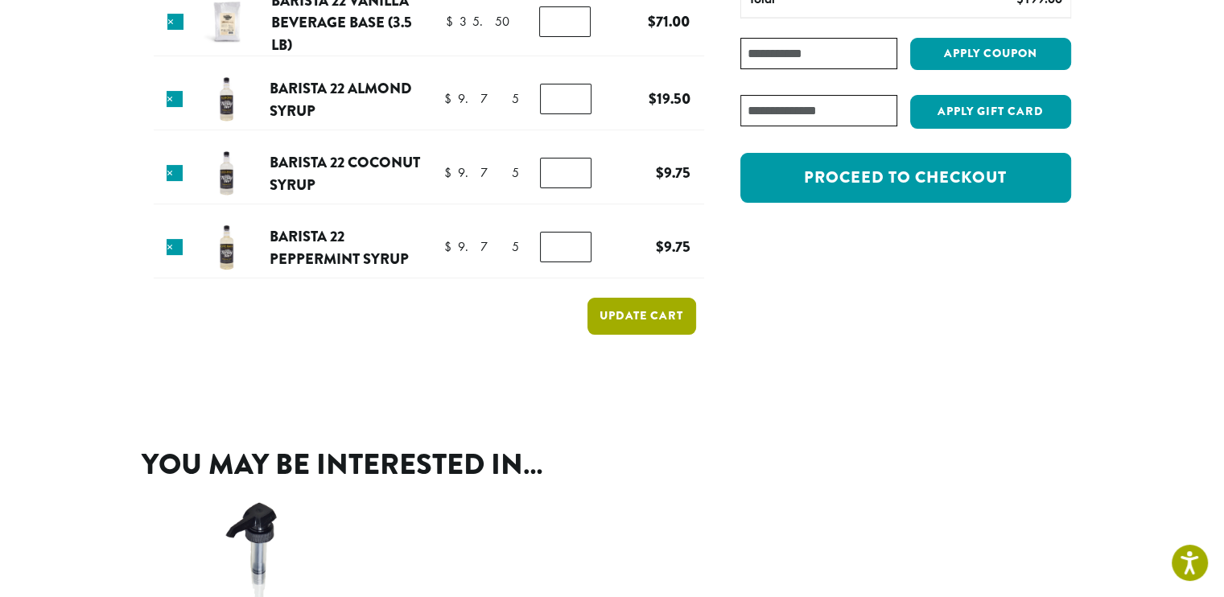
type input "*"
click at [657, 315] on button "Update cart" at bounding box center [642, 316] width 109 height 36
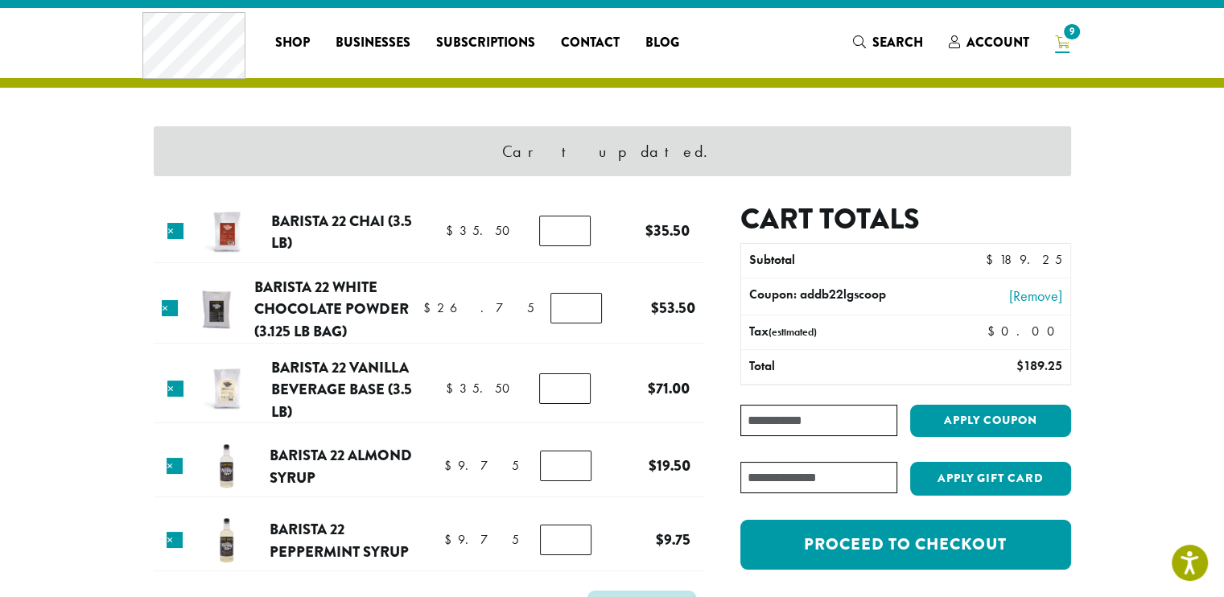
scroll to position [0, 0]
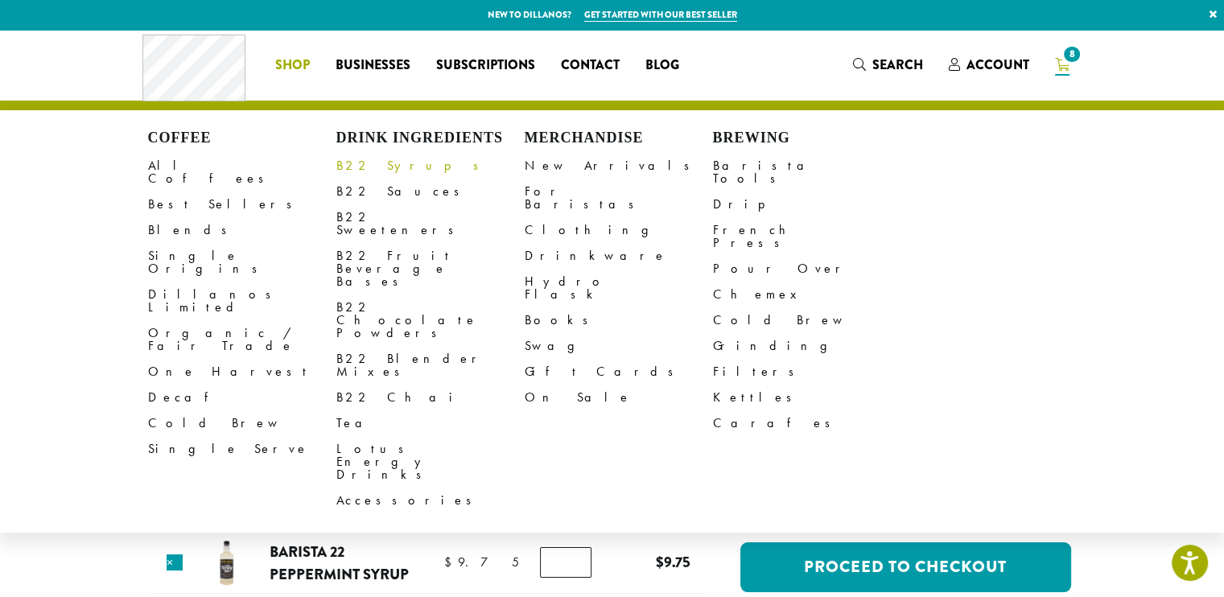
click at [374, 171] on link "B22 Syrups" at bounding box center [431, 166] width 188 height 26
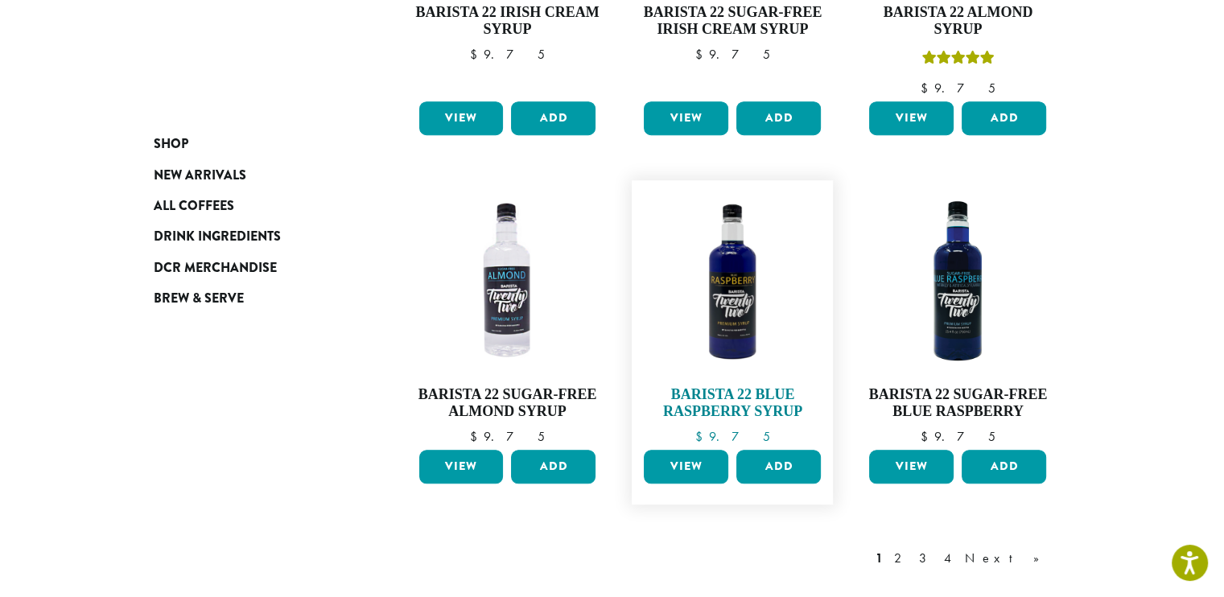
scroll to position [1497, 0]
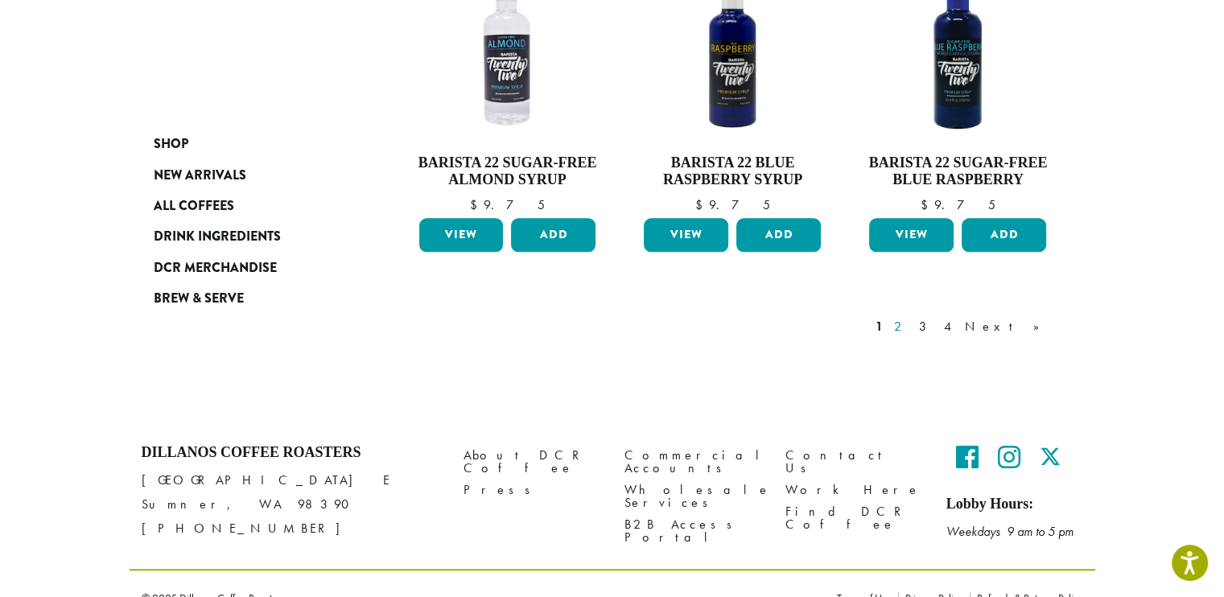
click at [911, 317] on link "2" at bounding box center [901, 326] width 20 height 19
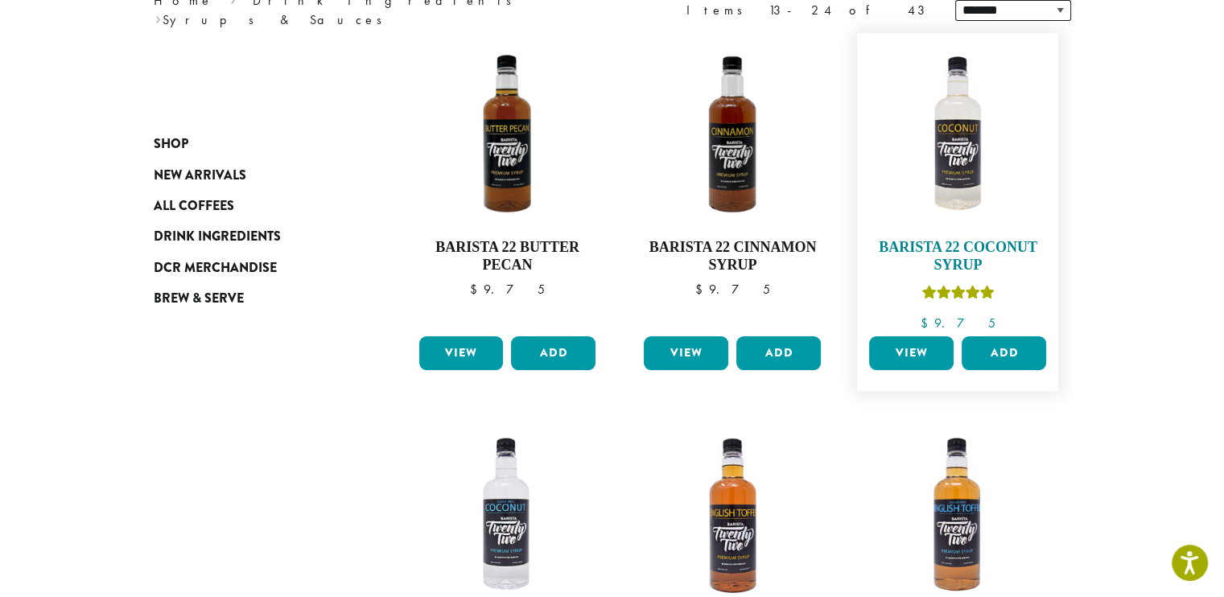
scroll to position [341, 0]
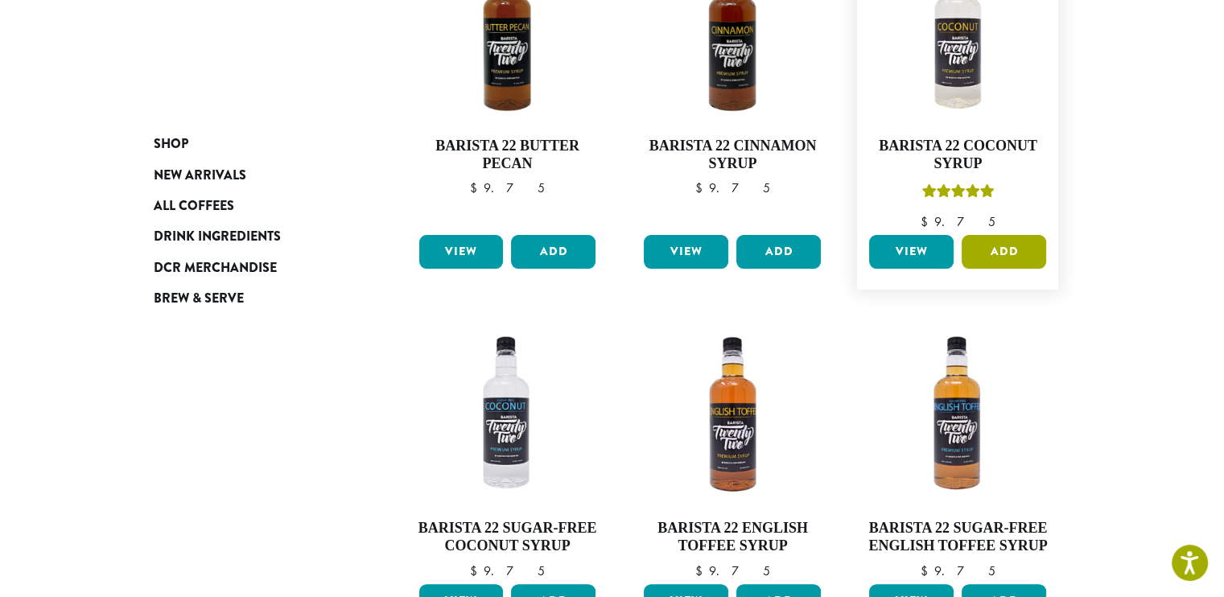
click at [1018, 255] on button "Add" at bounding box center [1004, 252] width 85 height 34
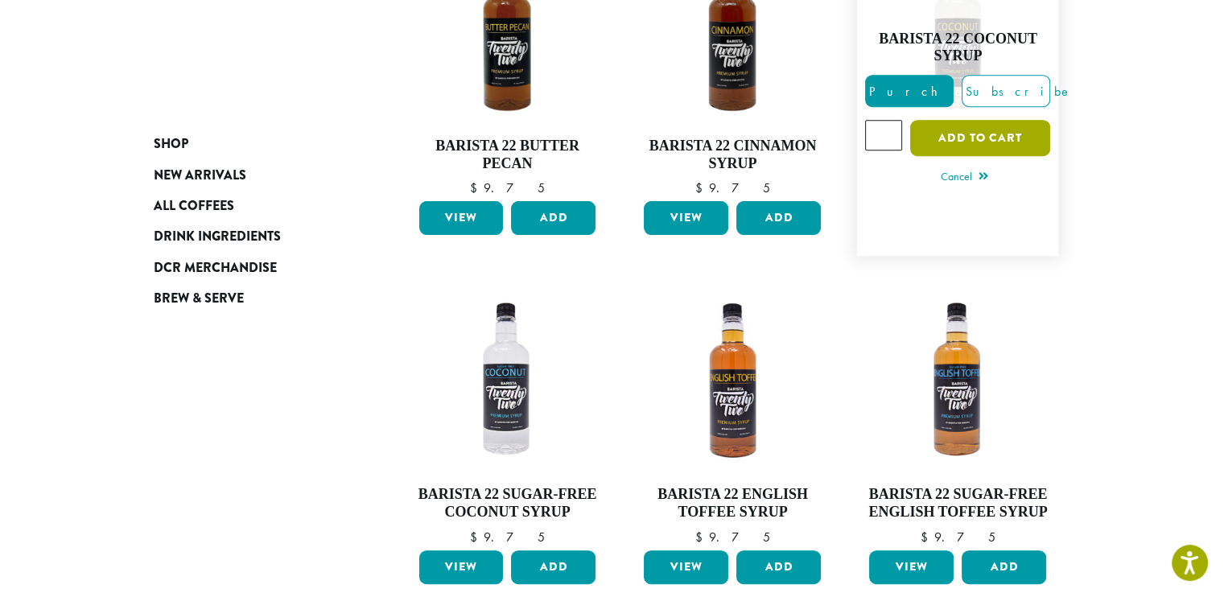
click at [993, 134] on button "Add to cart" at bounding box center [981, 138] width 140 height 36
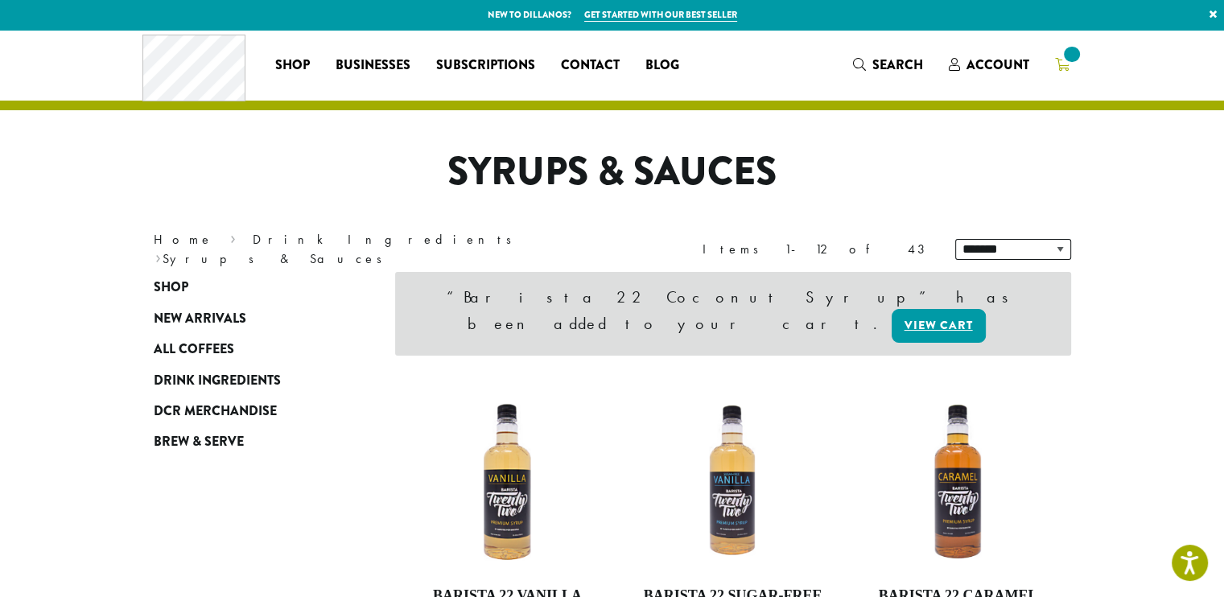
click at [1065, 56] on span at bounding box center [1072, 54] width 22 height 22
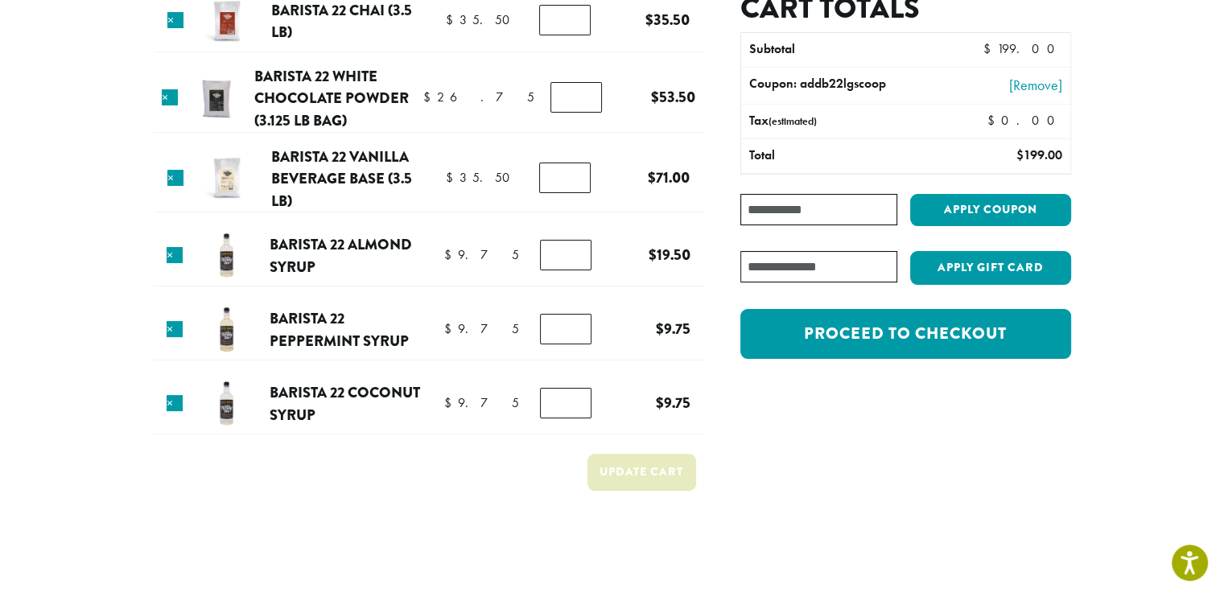
scroll to position [161, 0]
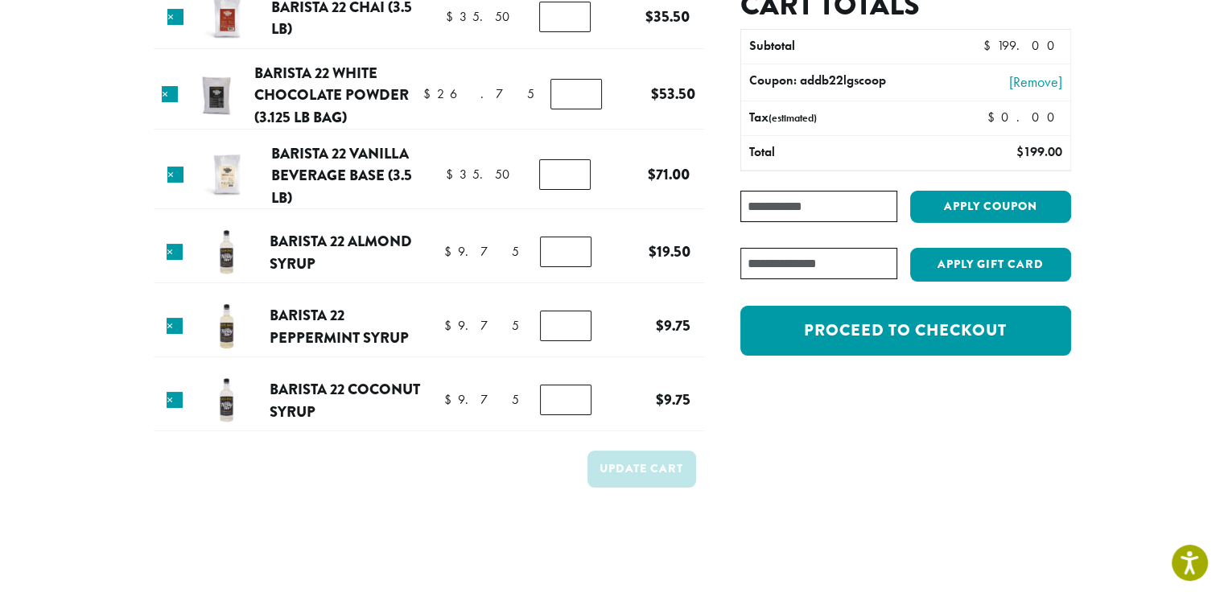
type input "*"
click at [577, 390] on input "*" at bounding box center [566, 400] width 52 height 31
click at [640, 473] on button "Update cart" at bounding box center [642, 469] width 109 height 36
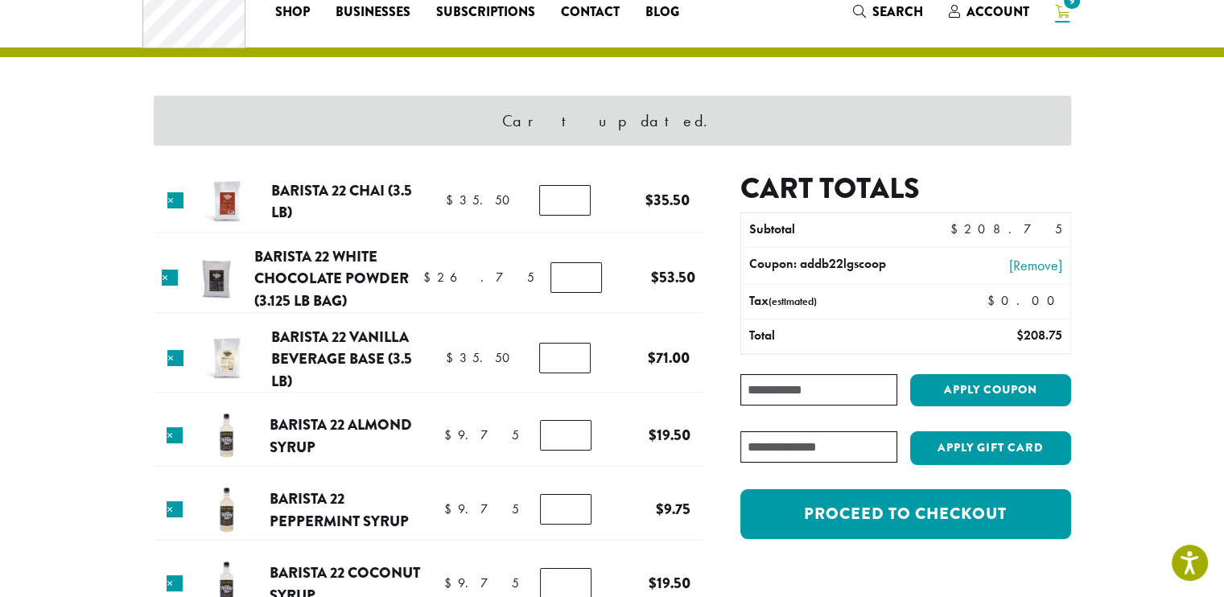
scroll to position [81, 0]
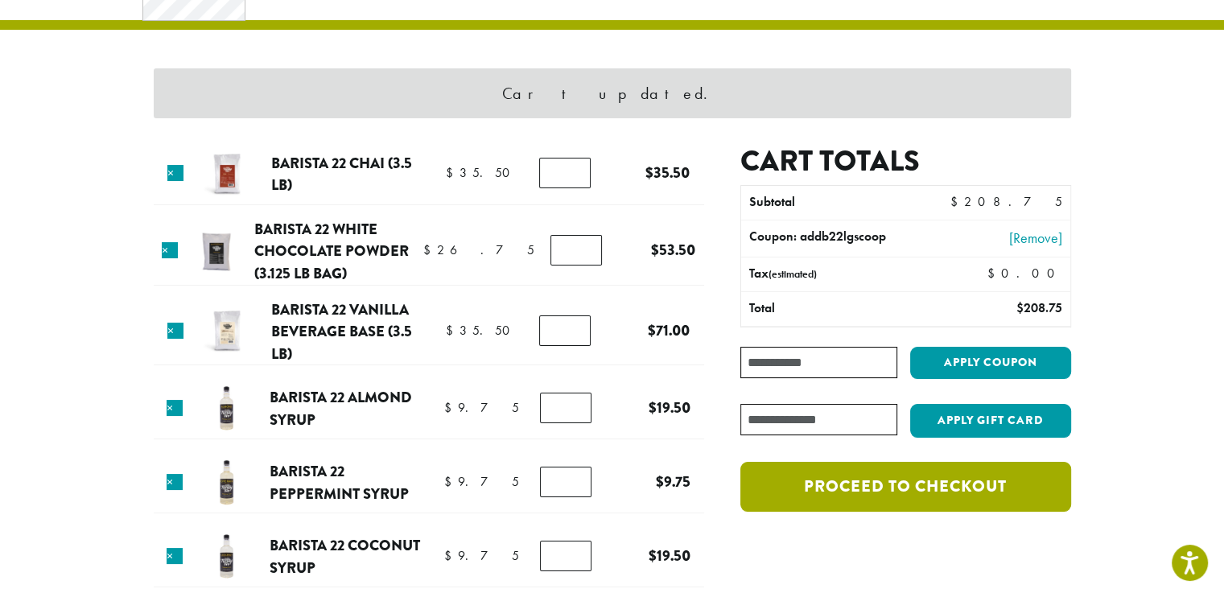
click at [918, 490] on link "Proceed to checkout" at bounding box center [906, 487] width 330 height 50
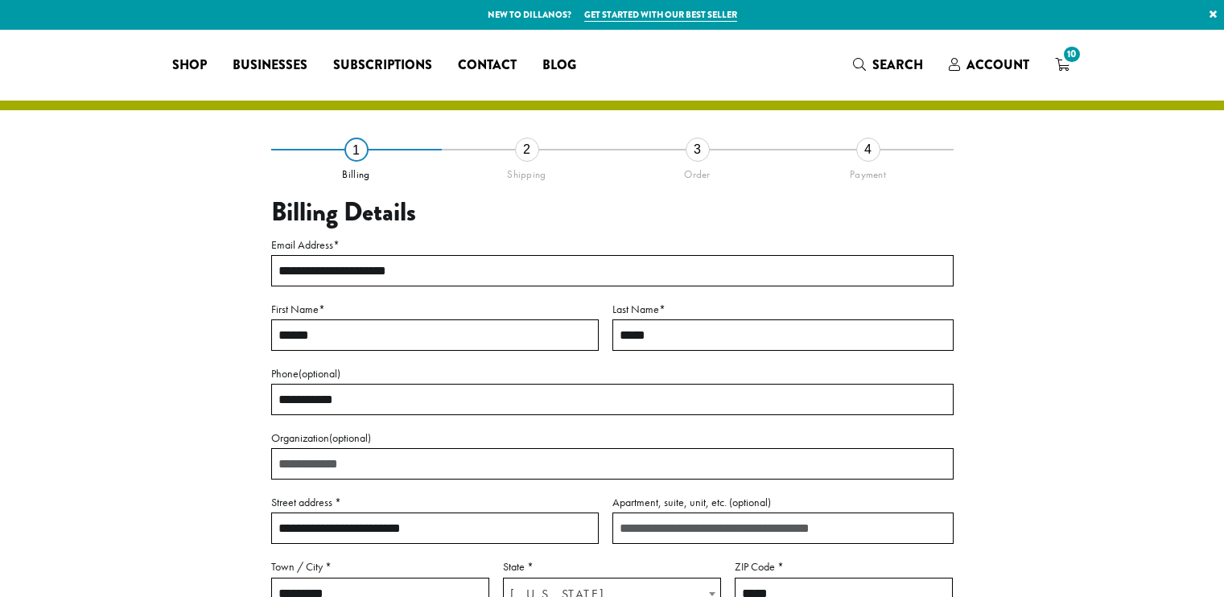
select select "**"
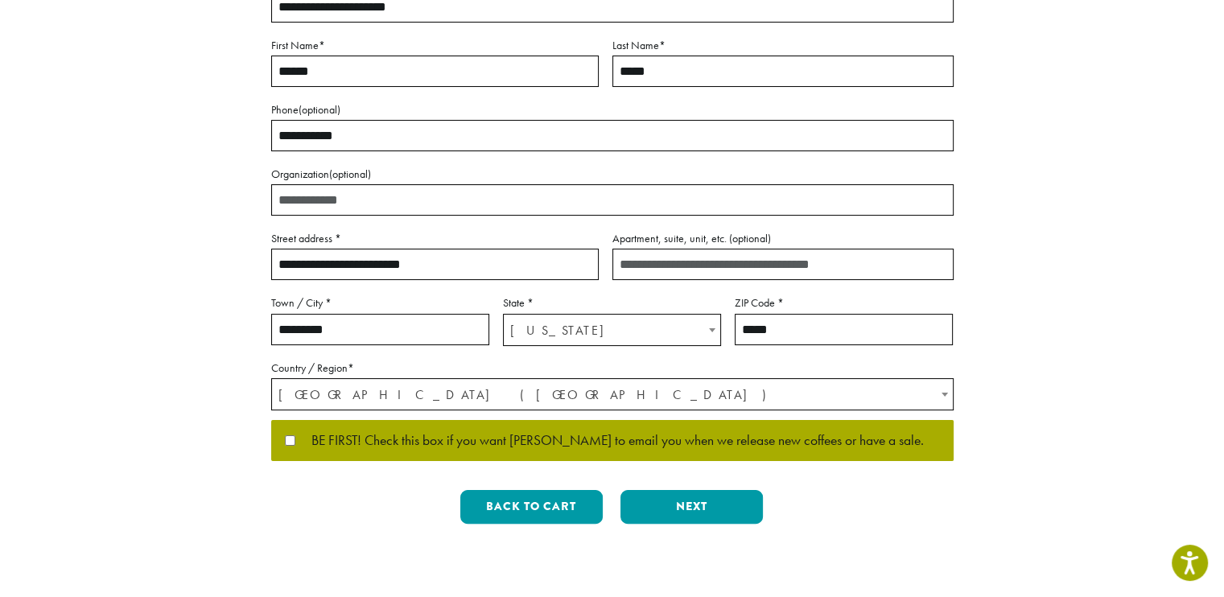
scroll to position [322, 0]
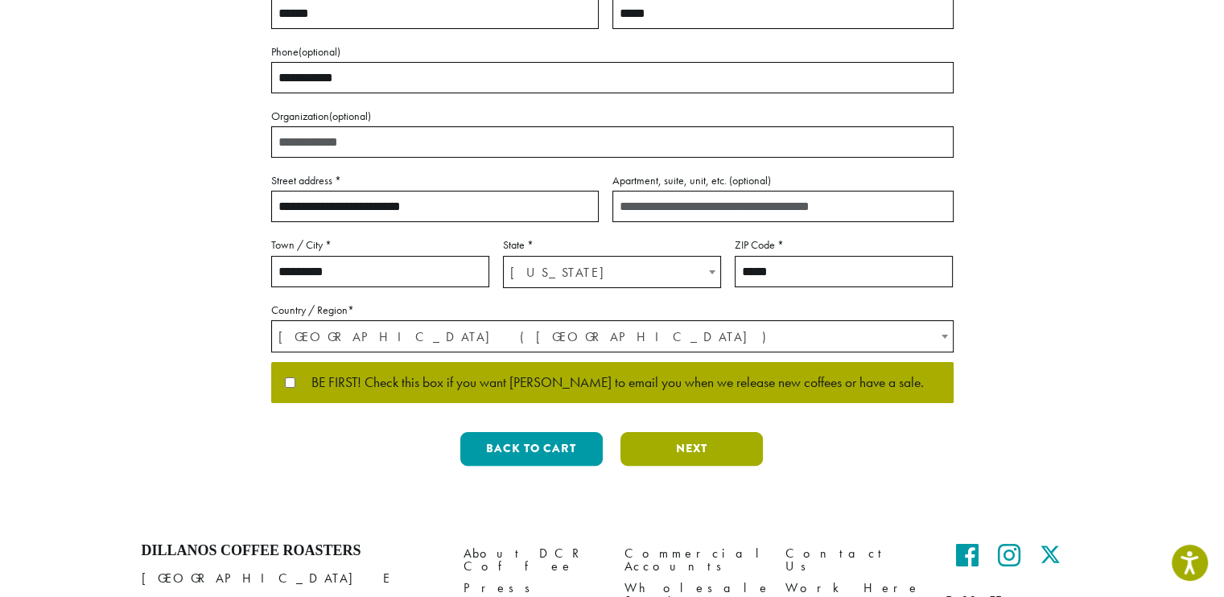
click at [659, 455] on button "Next" at bounding box center [692, 449] width 142 height 34
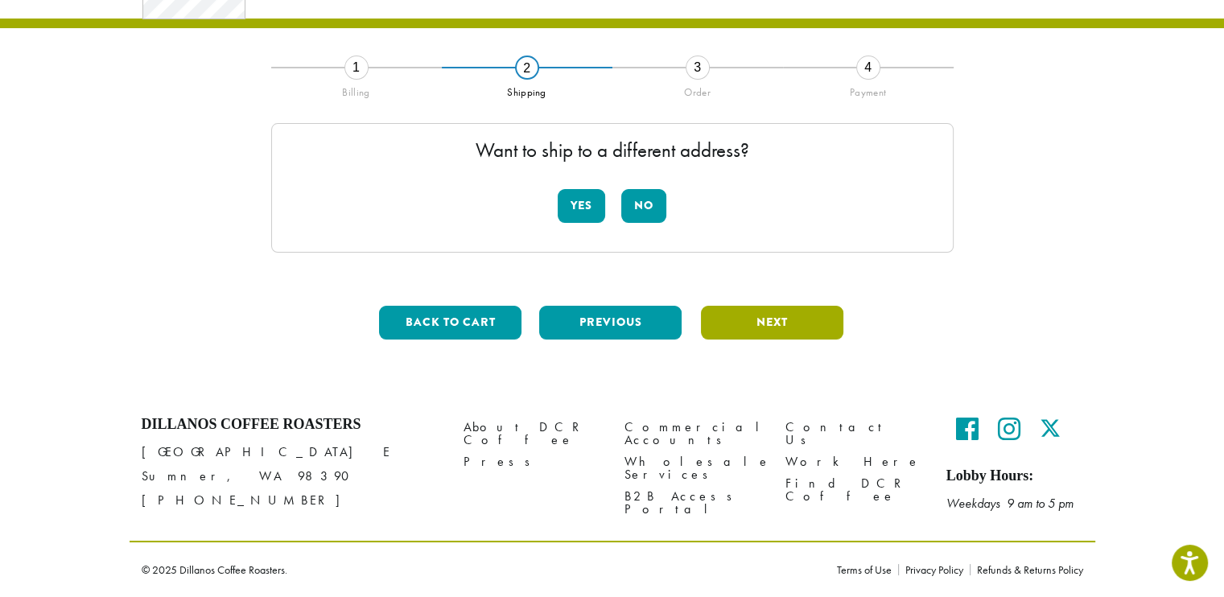
scroll to position [81, 0]
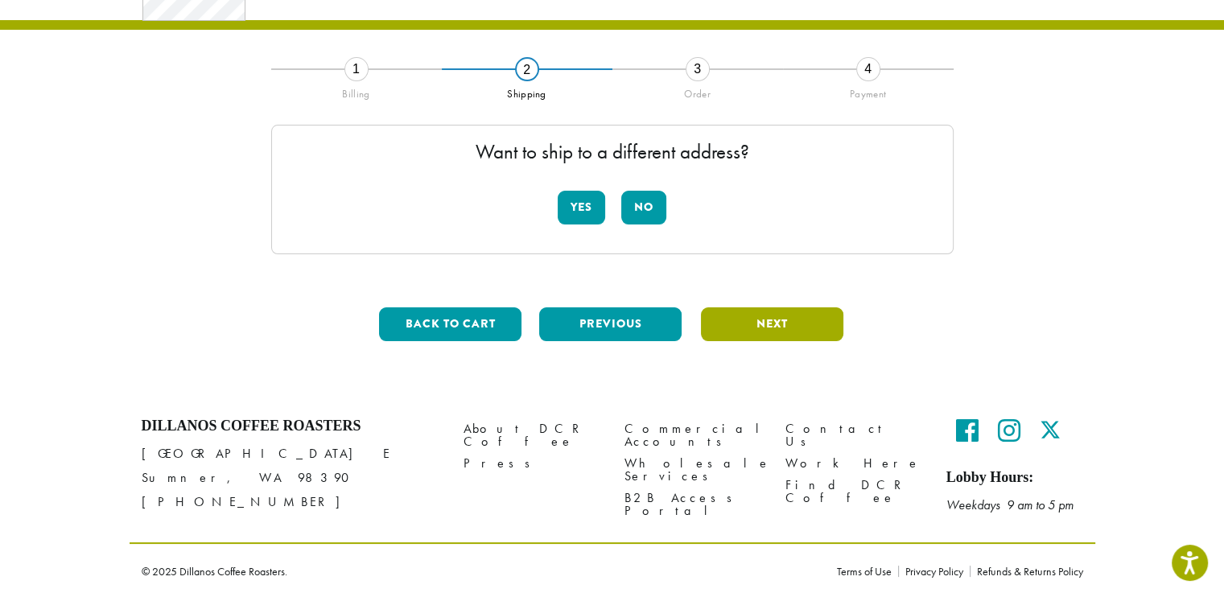
click at [728, 312] on button "Next" at bounding box center [772, 325] width 142 height 34
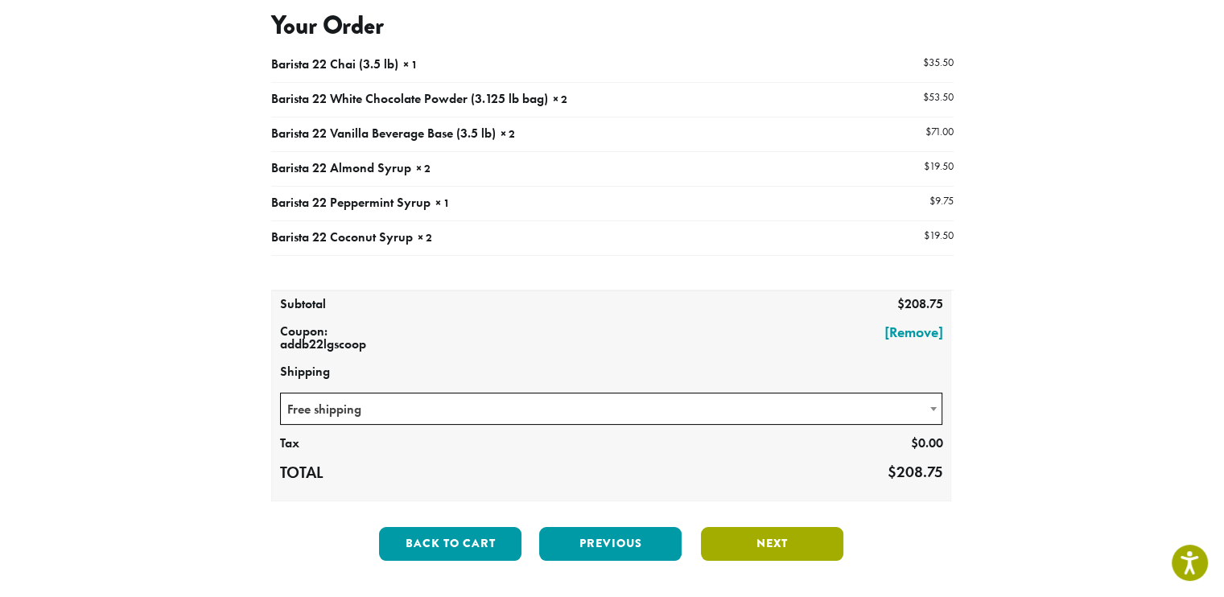
scroll to position [333, 0]
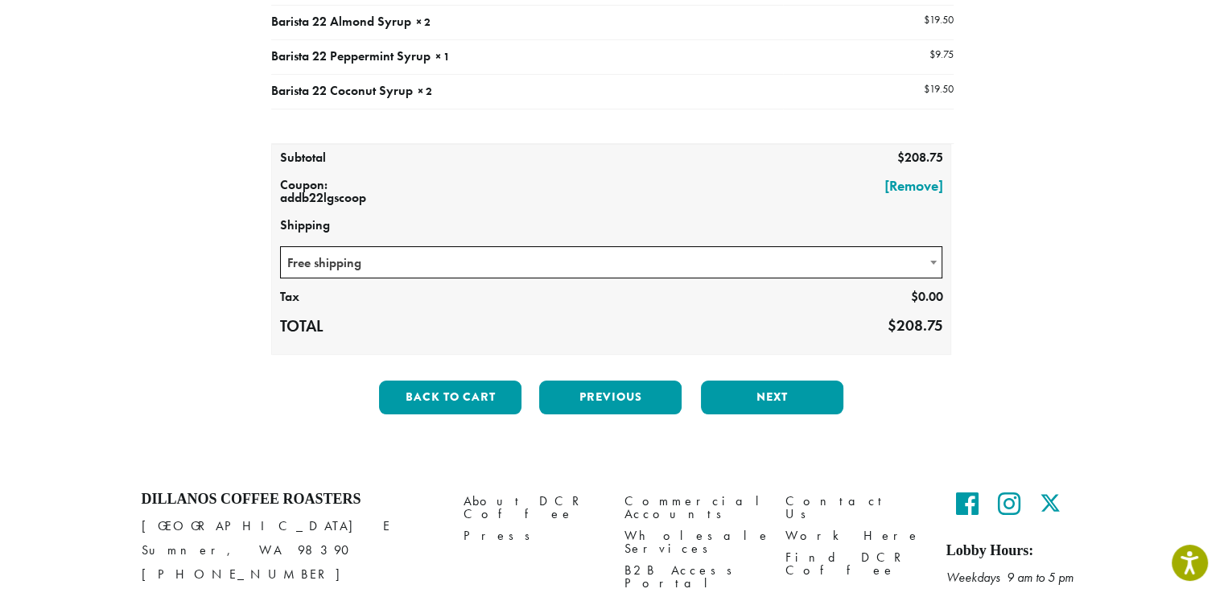
click at [754, 260] on span "Free shipping" at bounding box center [612, 262] width 662 height 31
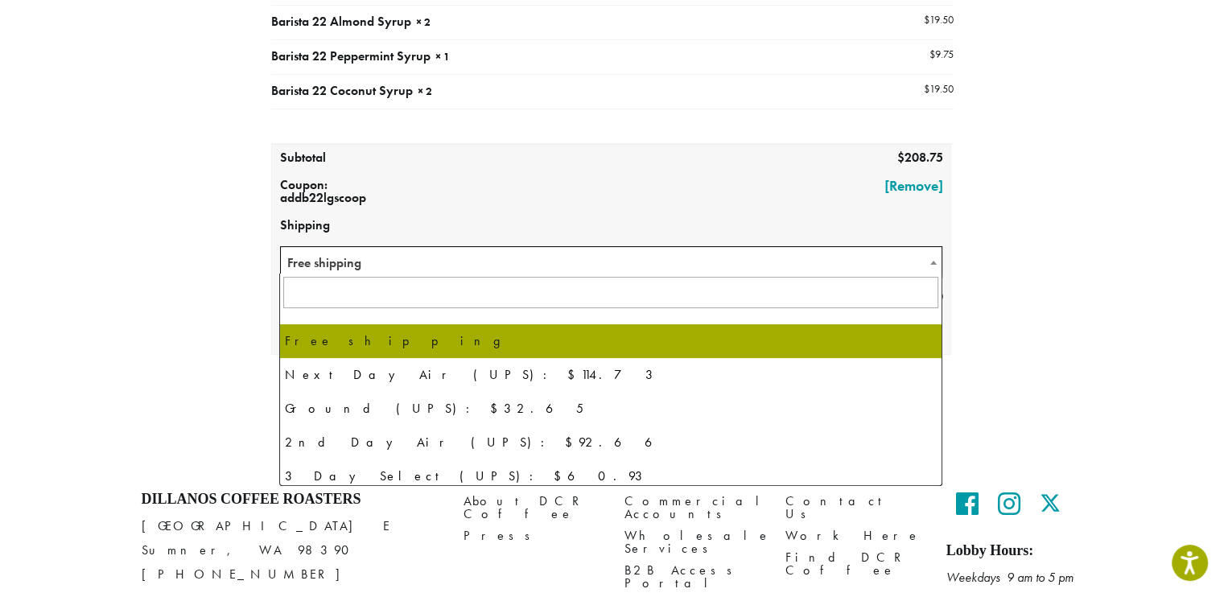
click at [1116, 296] on section "**********" at bounding box center [612, 81] width 1224 height 770
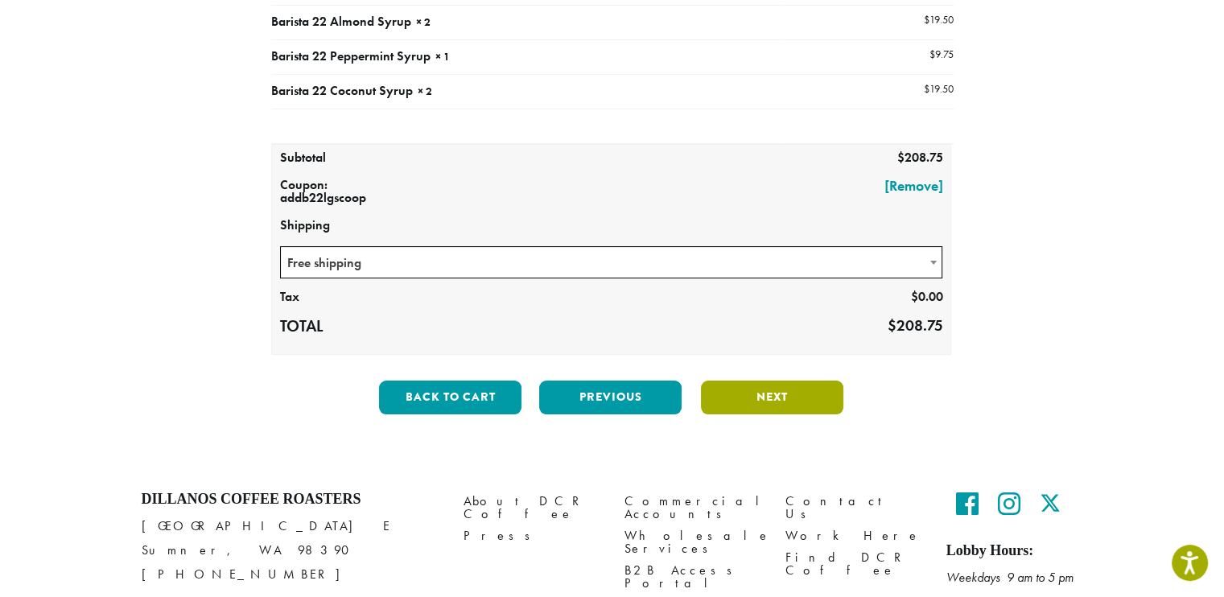
click at [773, 402] on button "Next" at bounding box center [772, 398] width 142 height 34
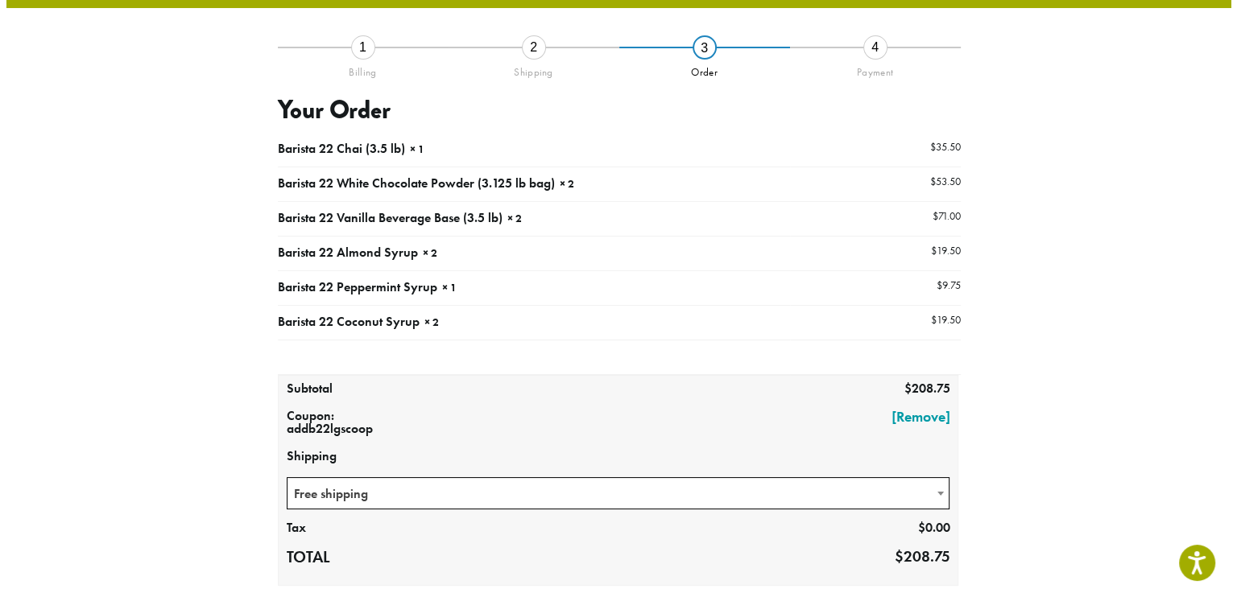
scroll to position [92, 0]
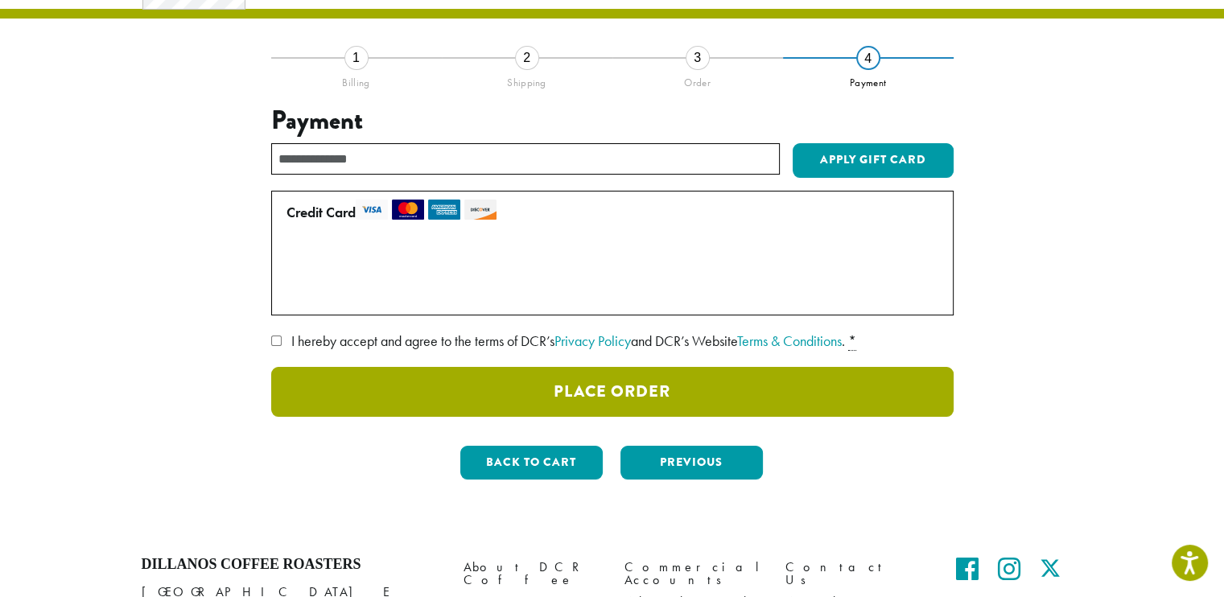
click at [774, 397] on button "Place Order" at bounding box center [612, 392] width 683 height 50
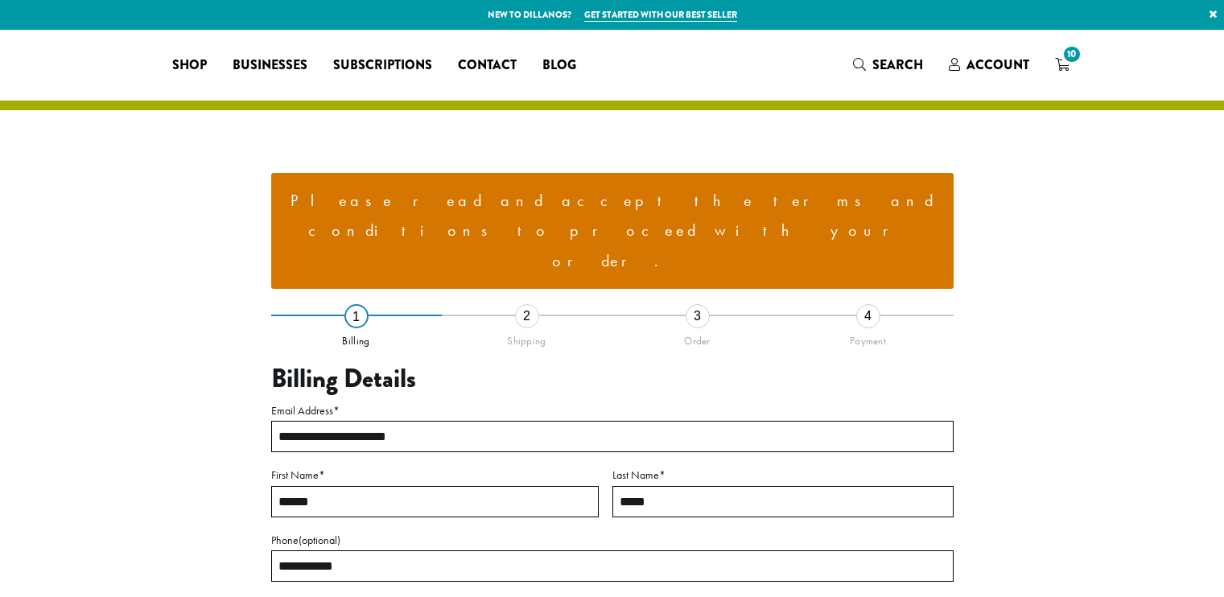
select select "**"
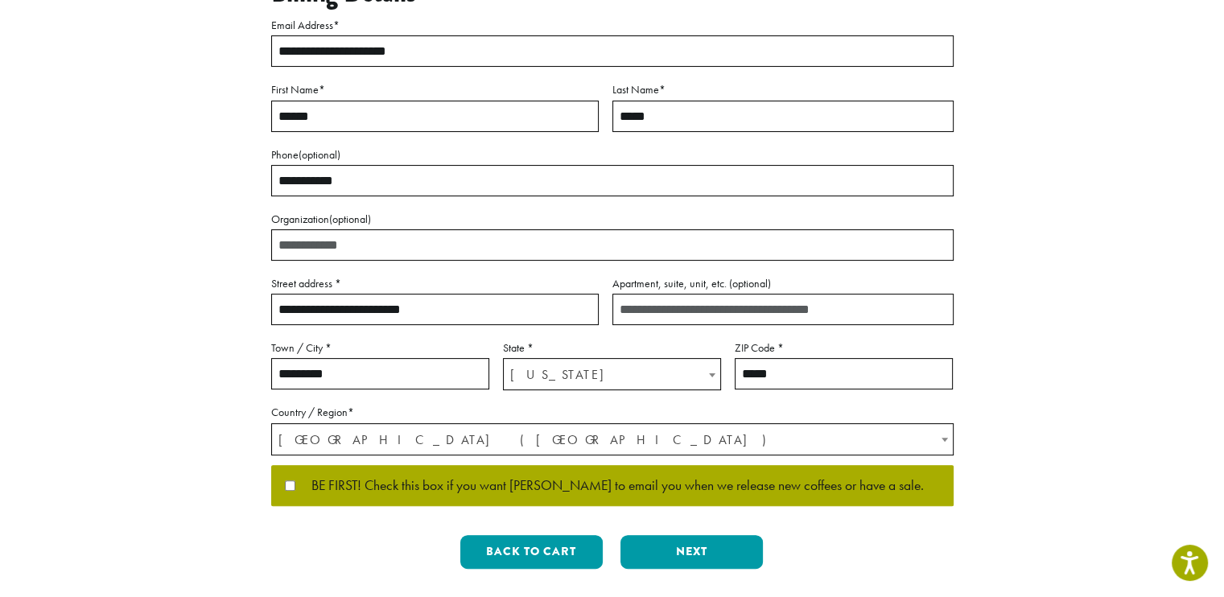
scroll to position [483, 0]
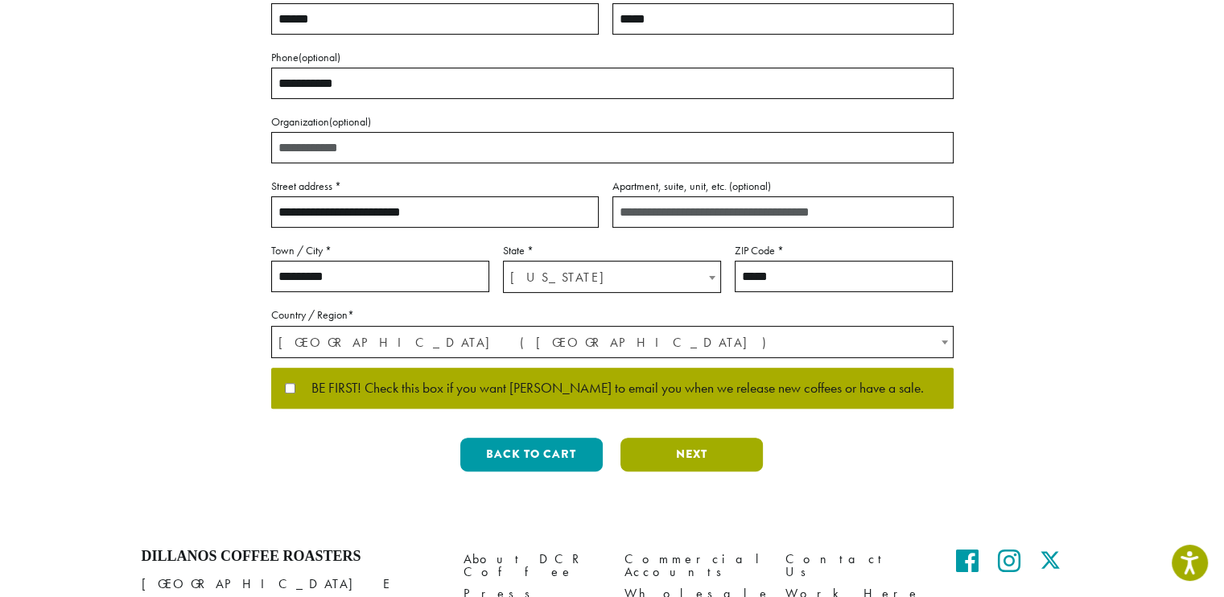
click at [662, 438] on button "Next" at bounding box center [692, 455] width 142 height 34
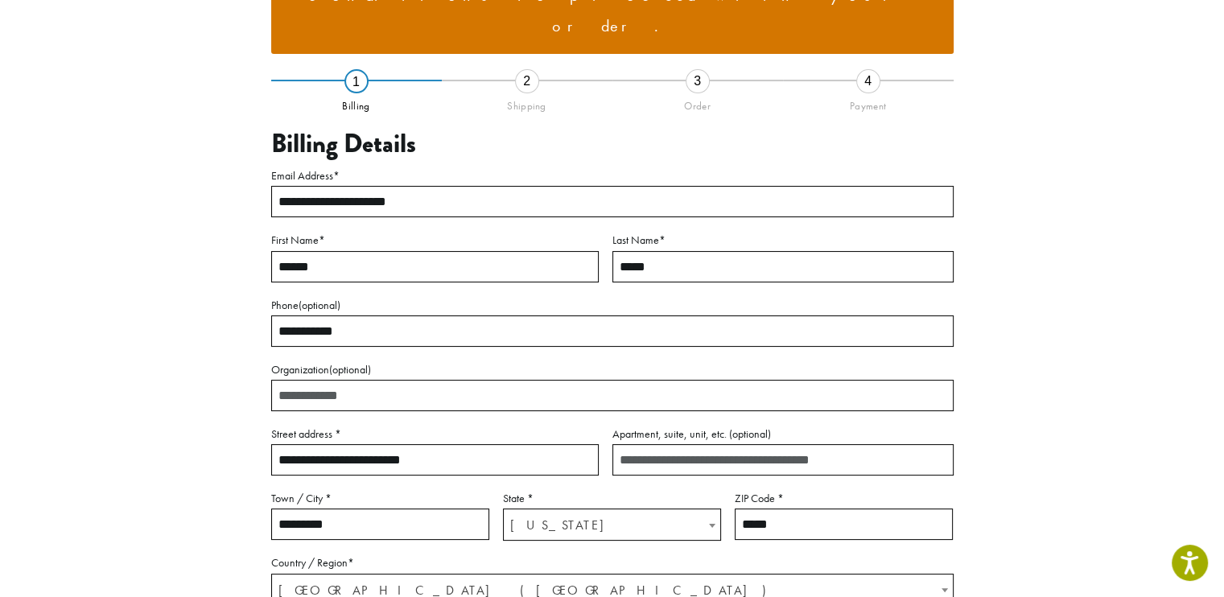
scroll to position [187, 0]
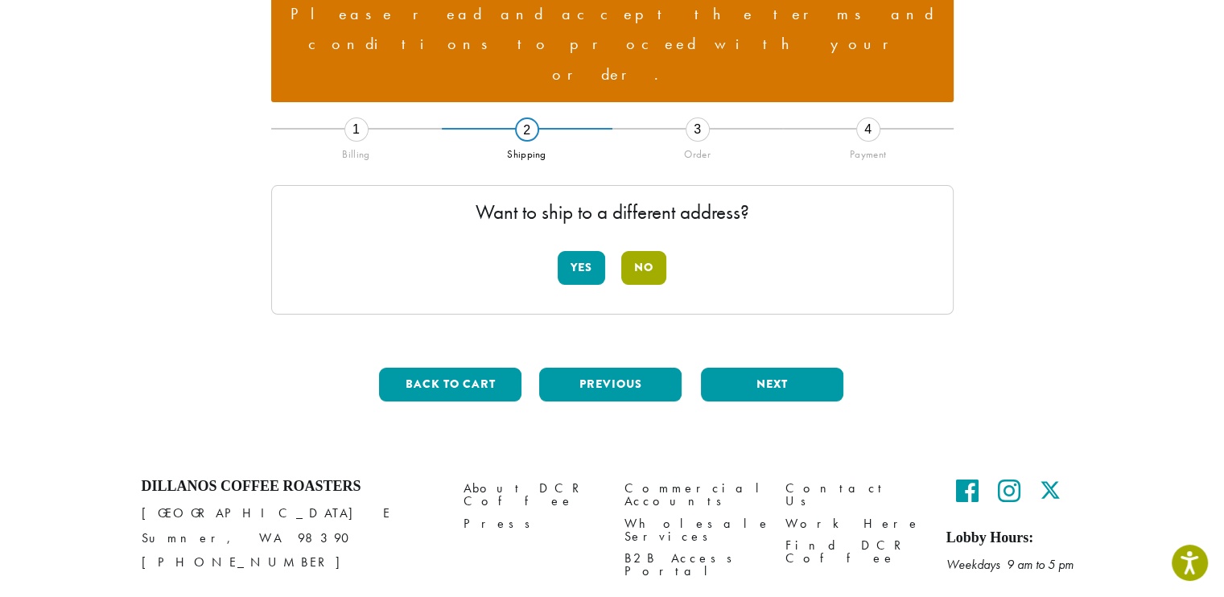
click at [646, 251] on button "No" at bounding box center [643, 268] width 45 height 34
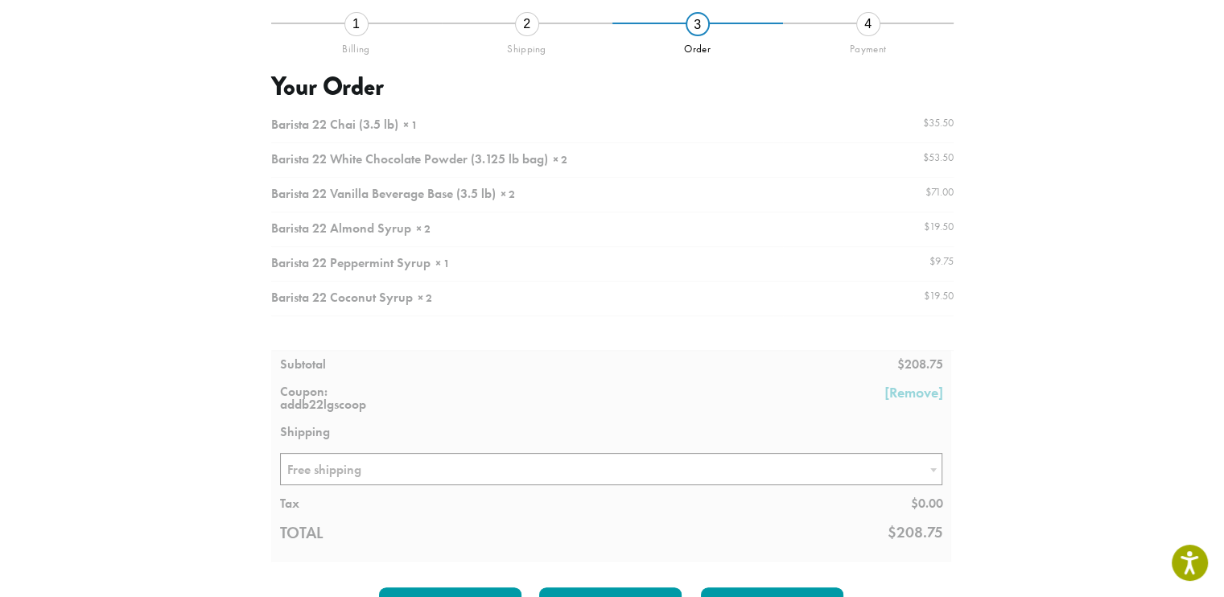
scroll to position [509, 0]
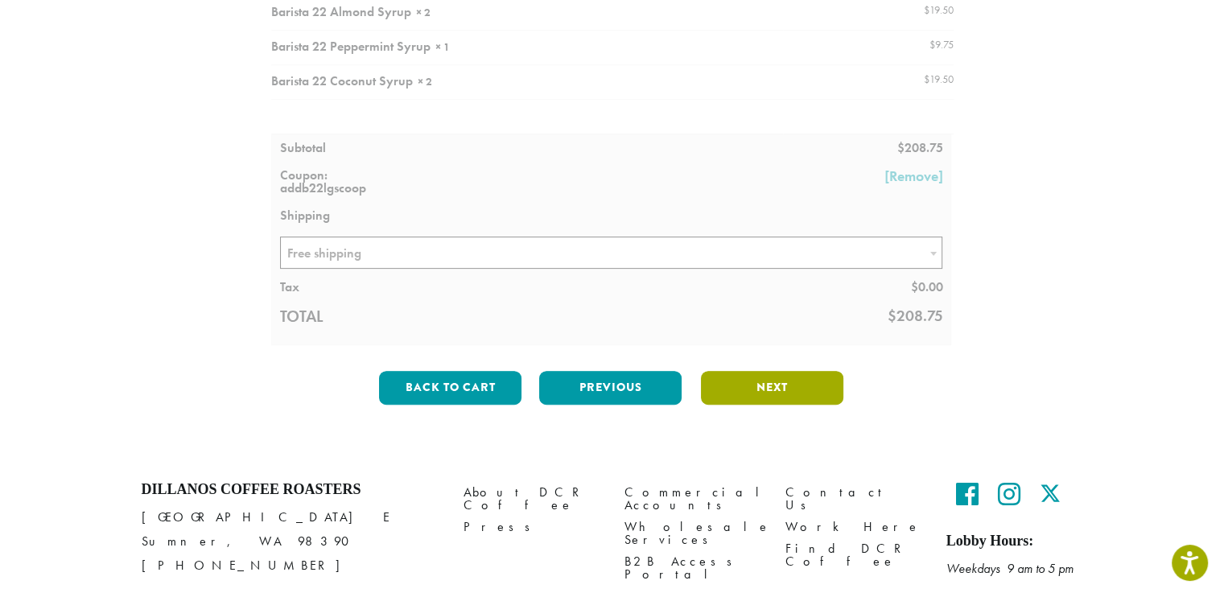
click at [772, 371] on button "Next" at bounding box center [772, 388] width 142 height 34
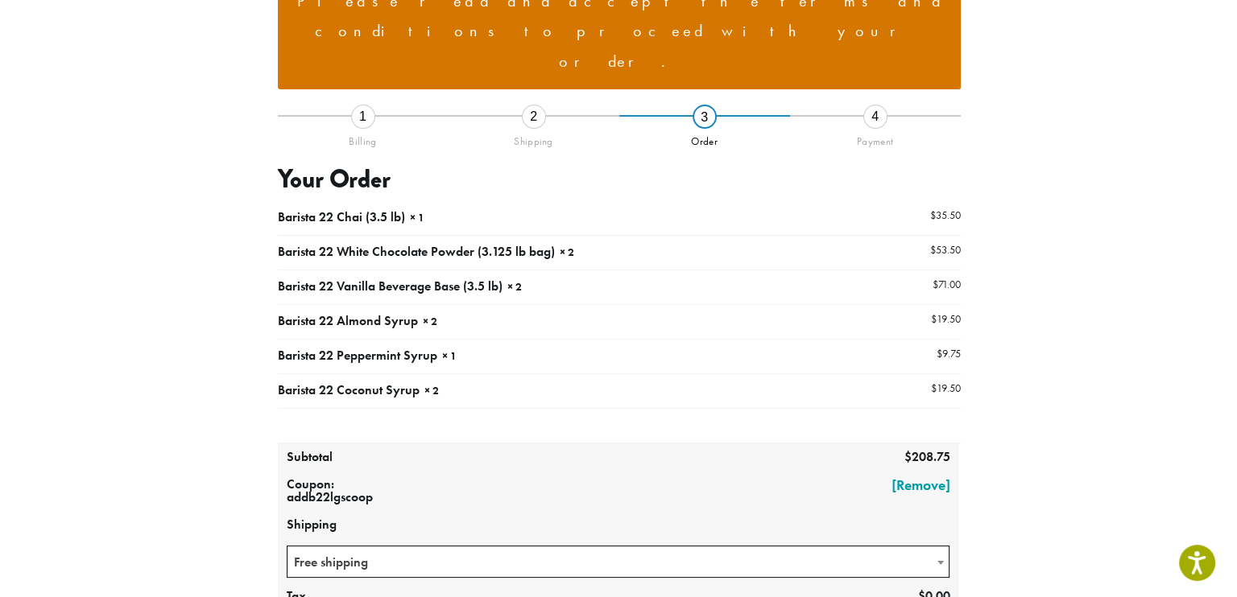
scroll to position [198, 0]
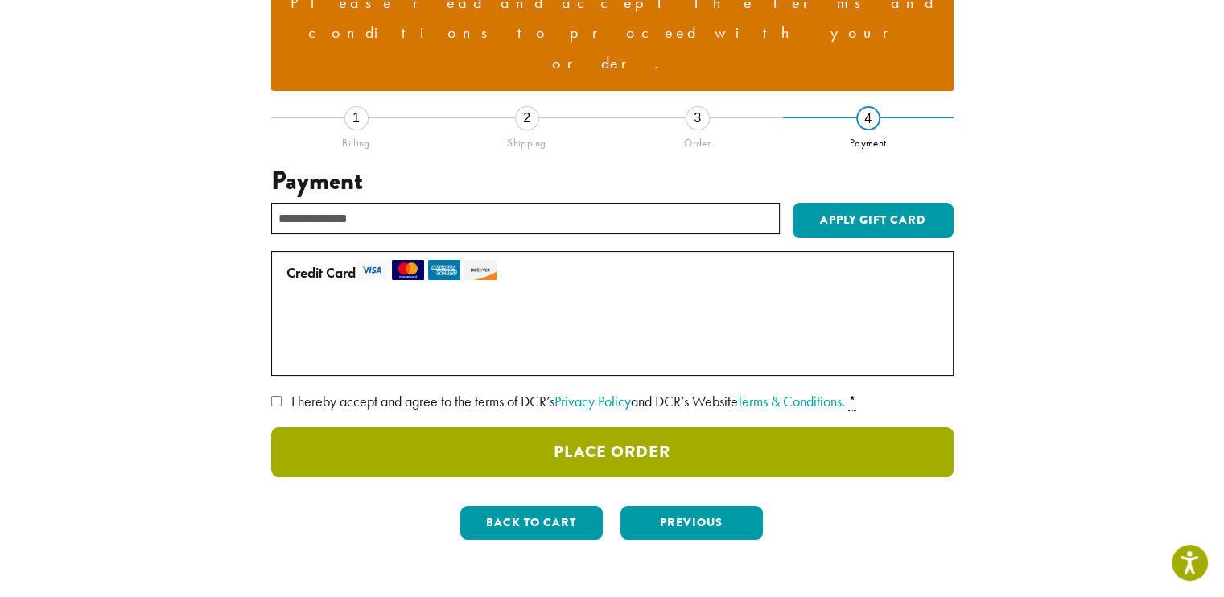
click at [716, 427] on button "Place Order" at bounding box center [612, 452] width 683 height 50
